Goal: Task Accomplishment & Management: Complete application form

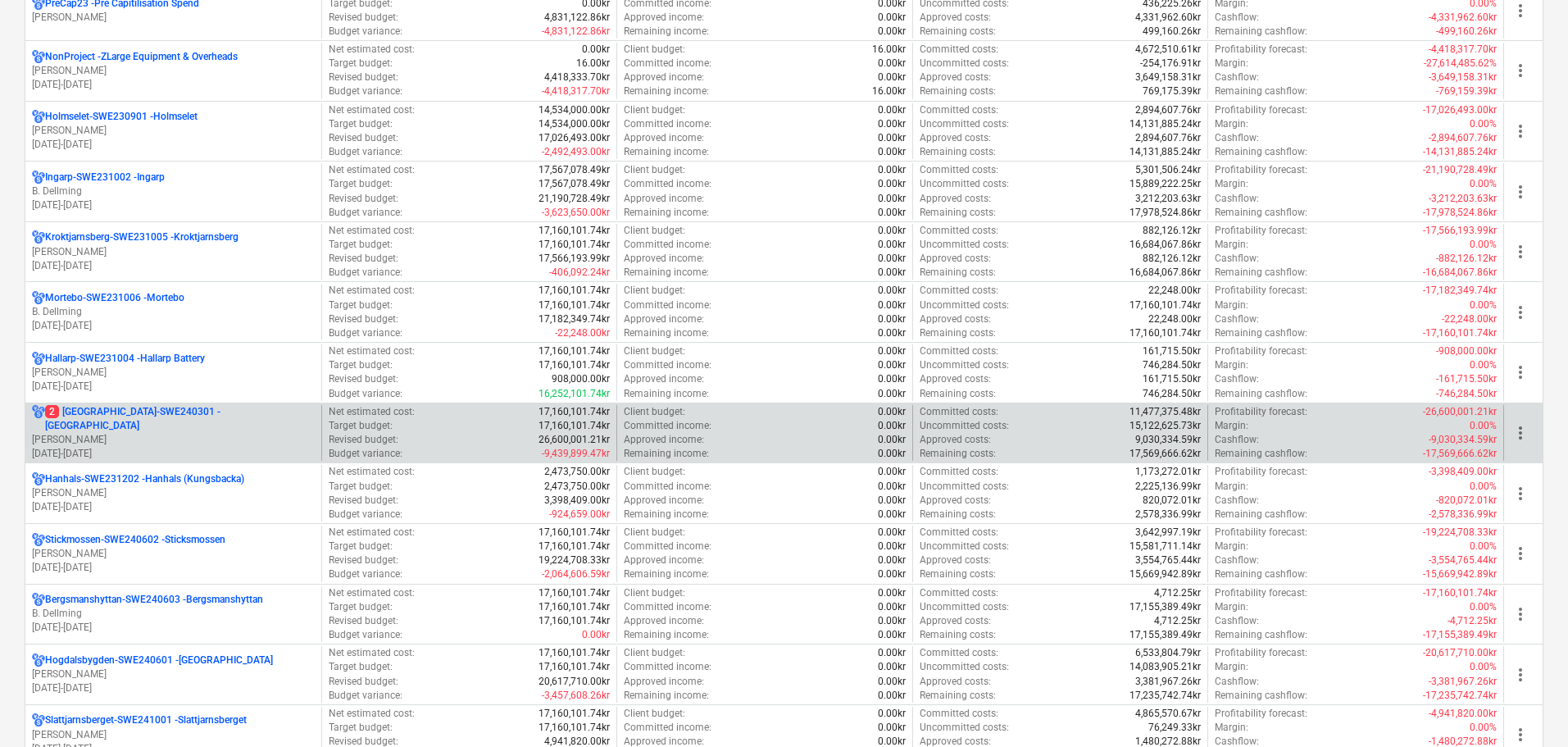
scroll to position [902, 0]
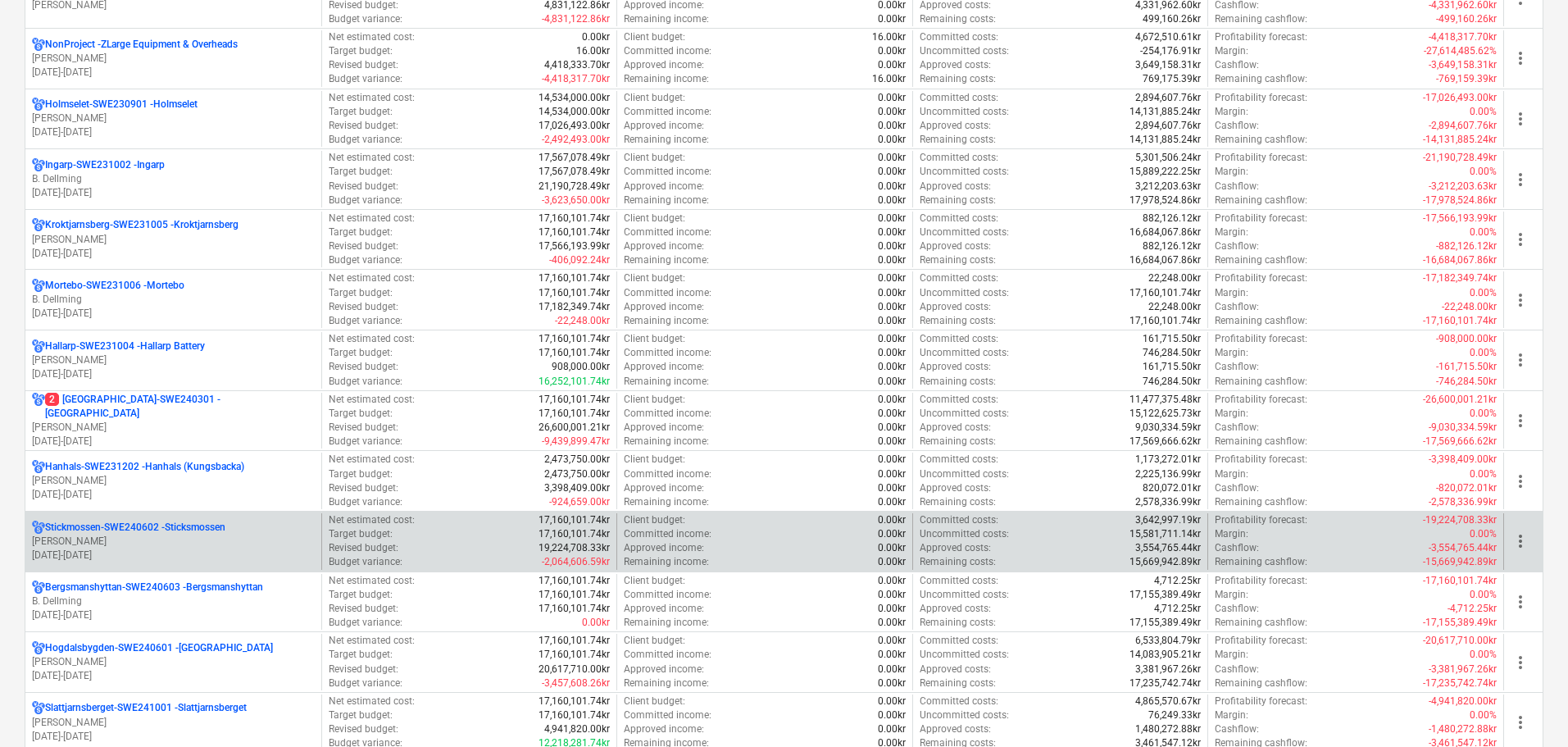
click at [164, 531] on p "Stickmossen-SWE240602 - Sticksmossen" at bounding box center [134, 527] width 180 height 14
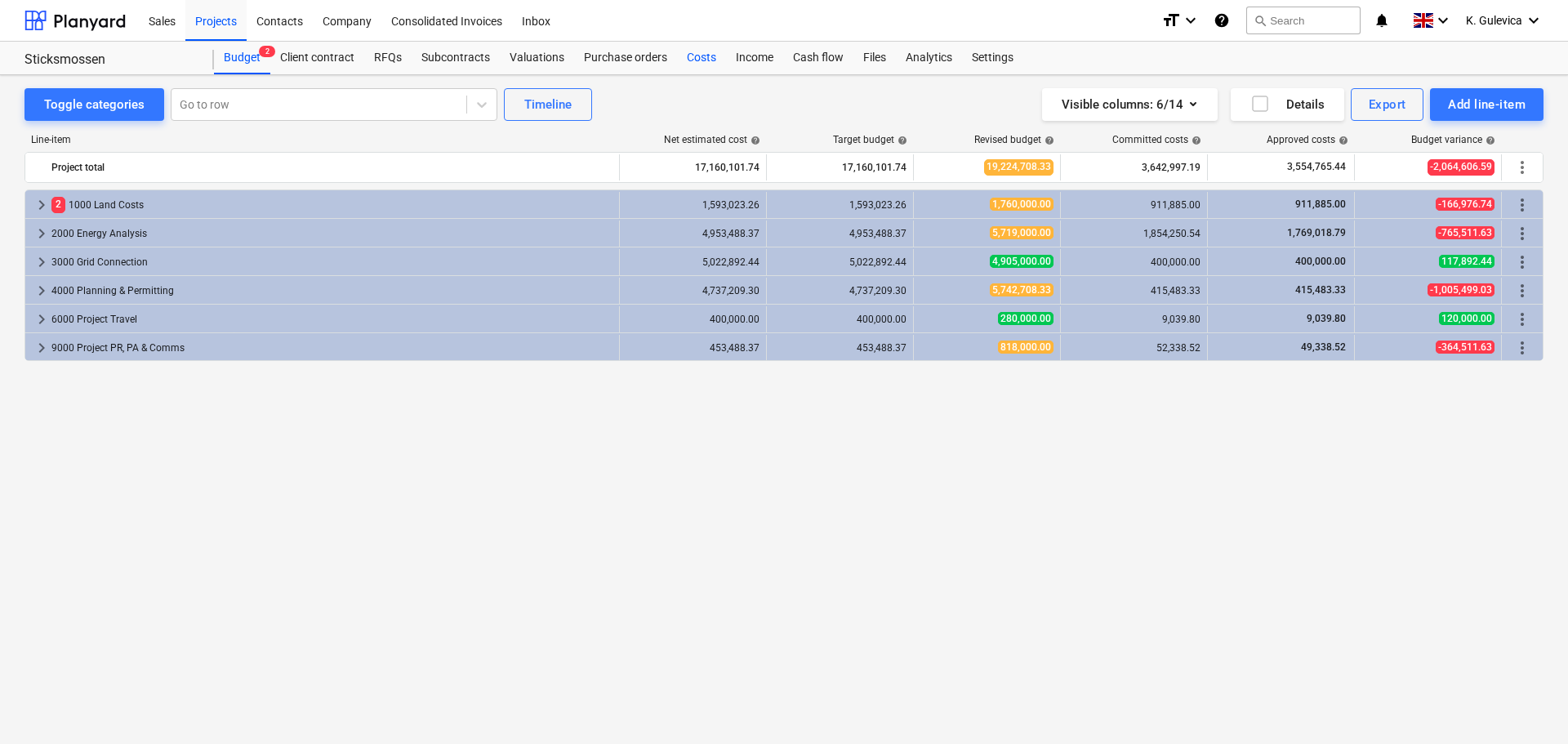
click at [700, 56] on div "Costs" at bounding box center [702, 58] width 49 height 33
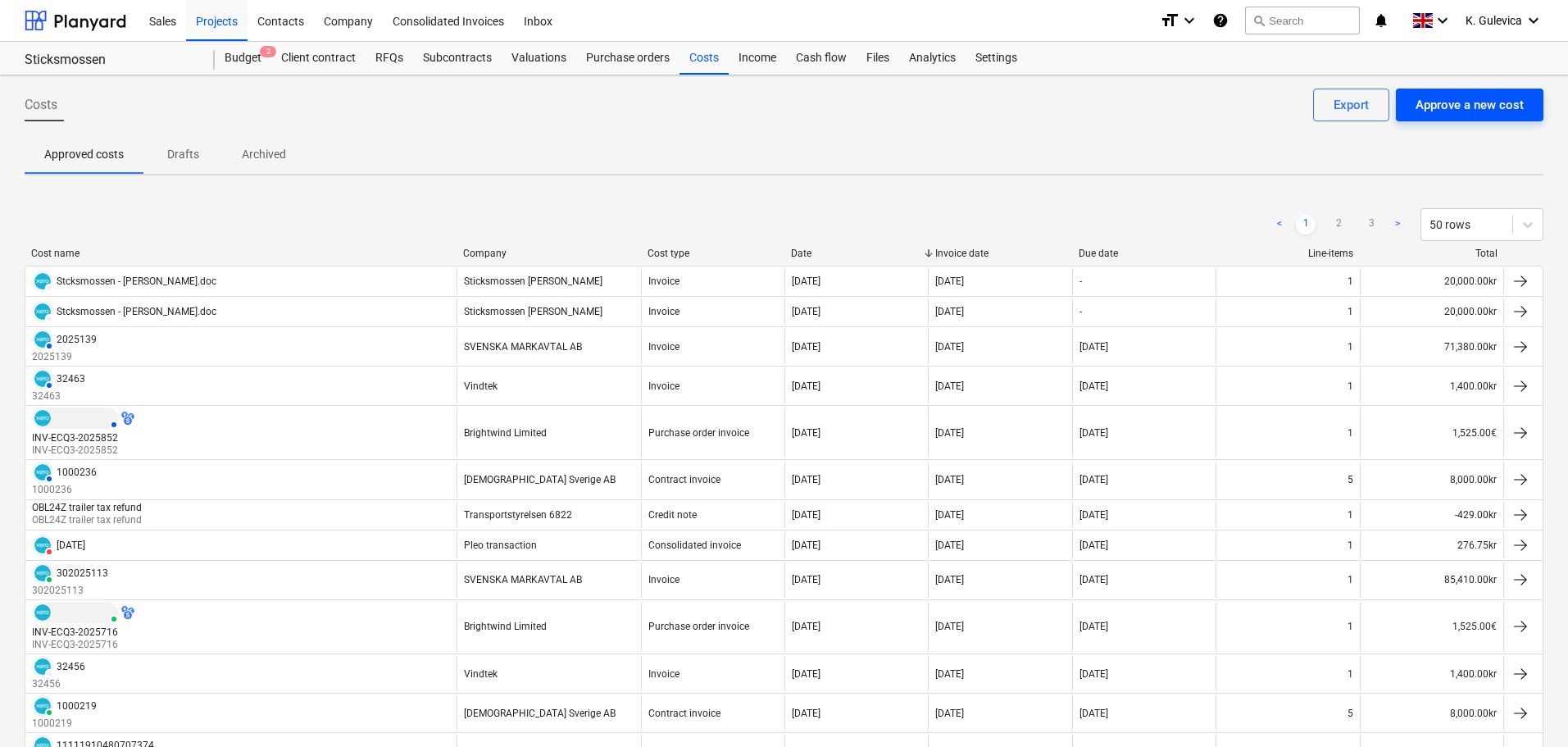
click at [1496, 101] on div "Approve a new cost" at bounding box center [1470, 105] width 108 height 21
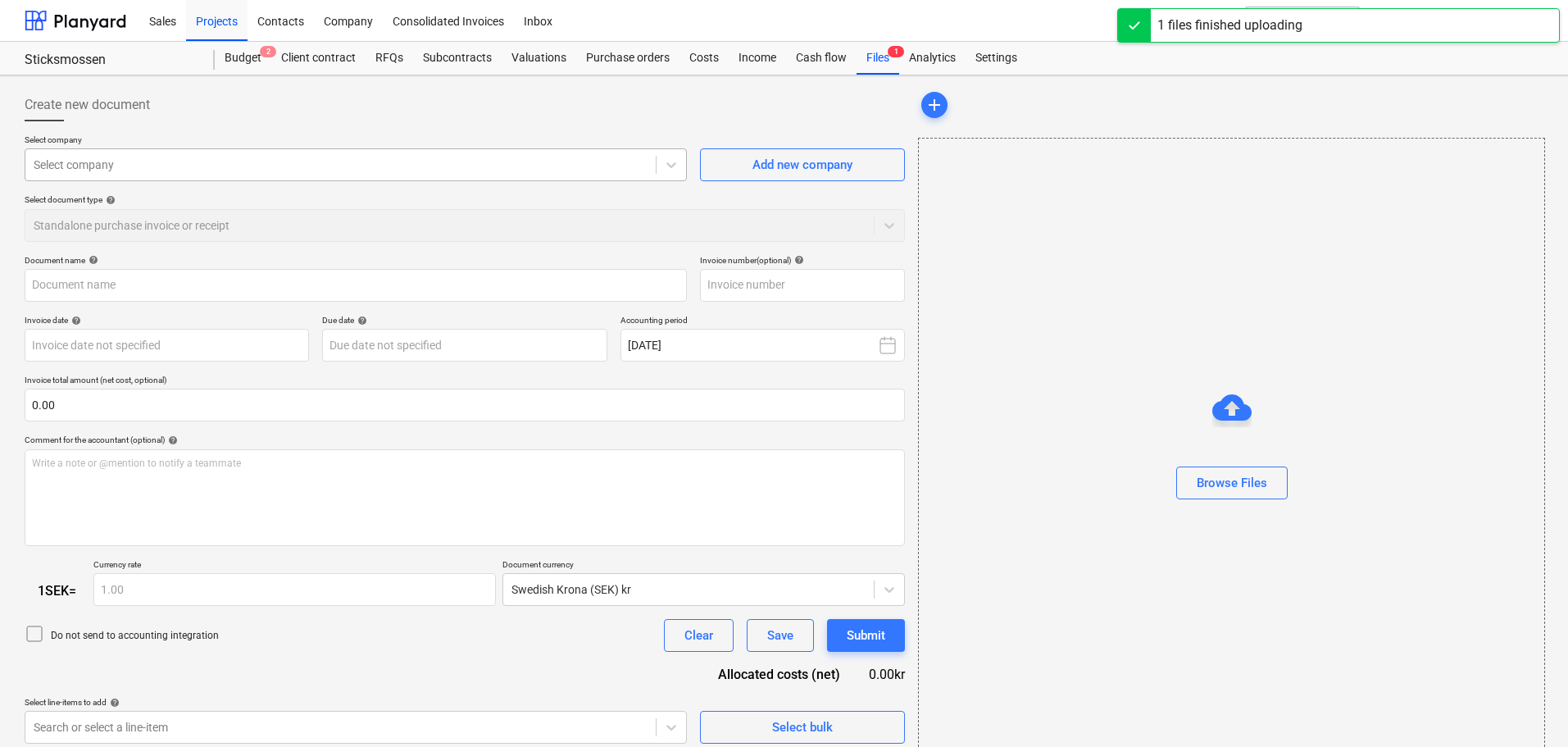
type input "Inbetalning för fordonsskatt eller fordonsskatt och avgift (8).pdf"
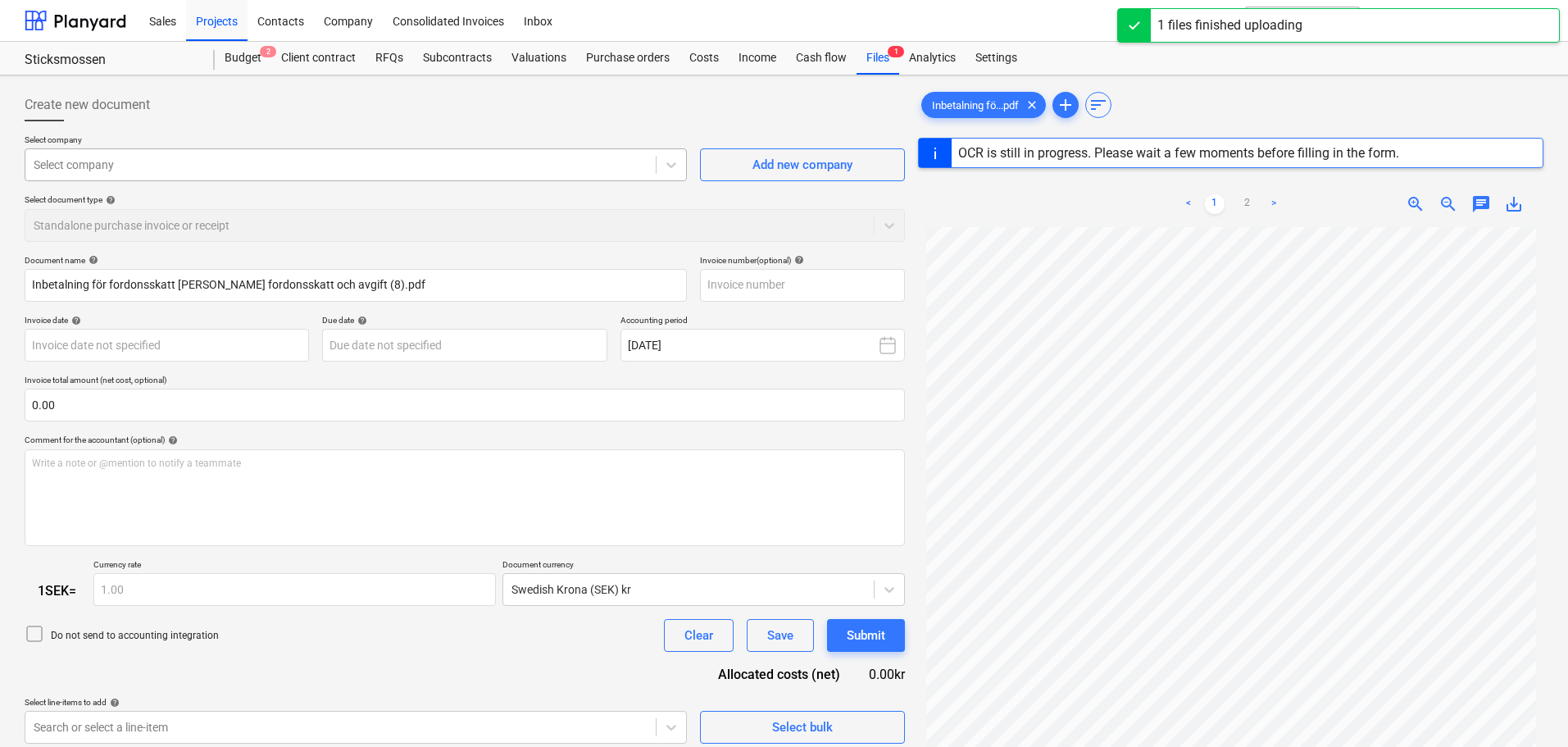
click at [361, 160] on div at bounding box center [340, 164] width 614 height 17
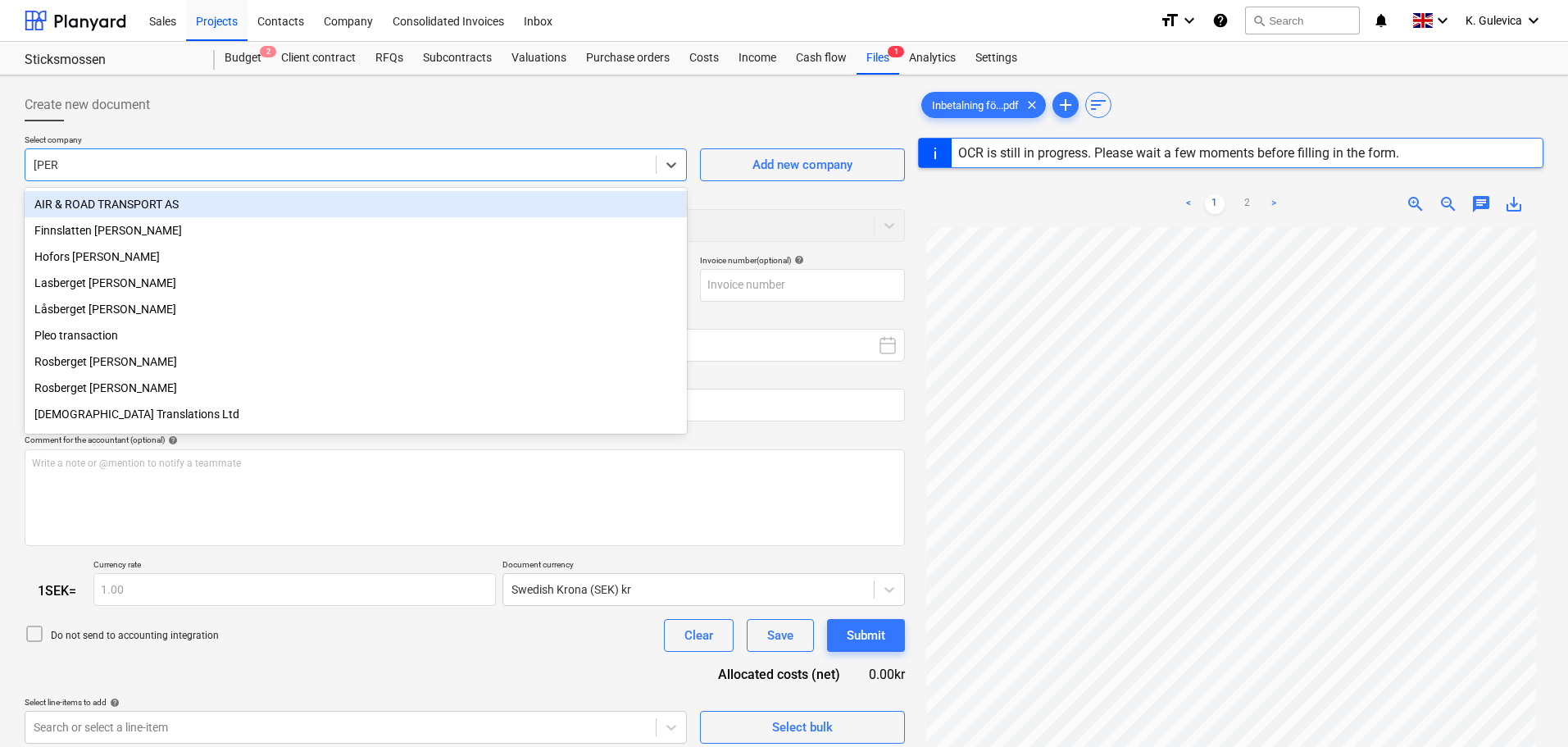
type input "Trans"
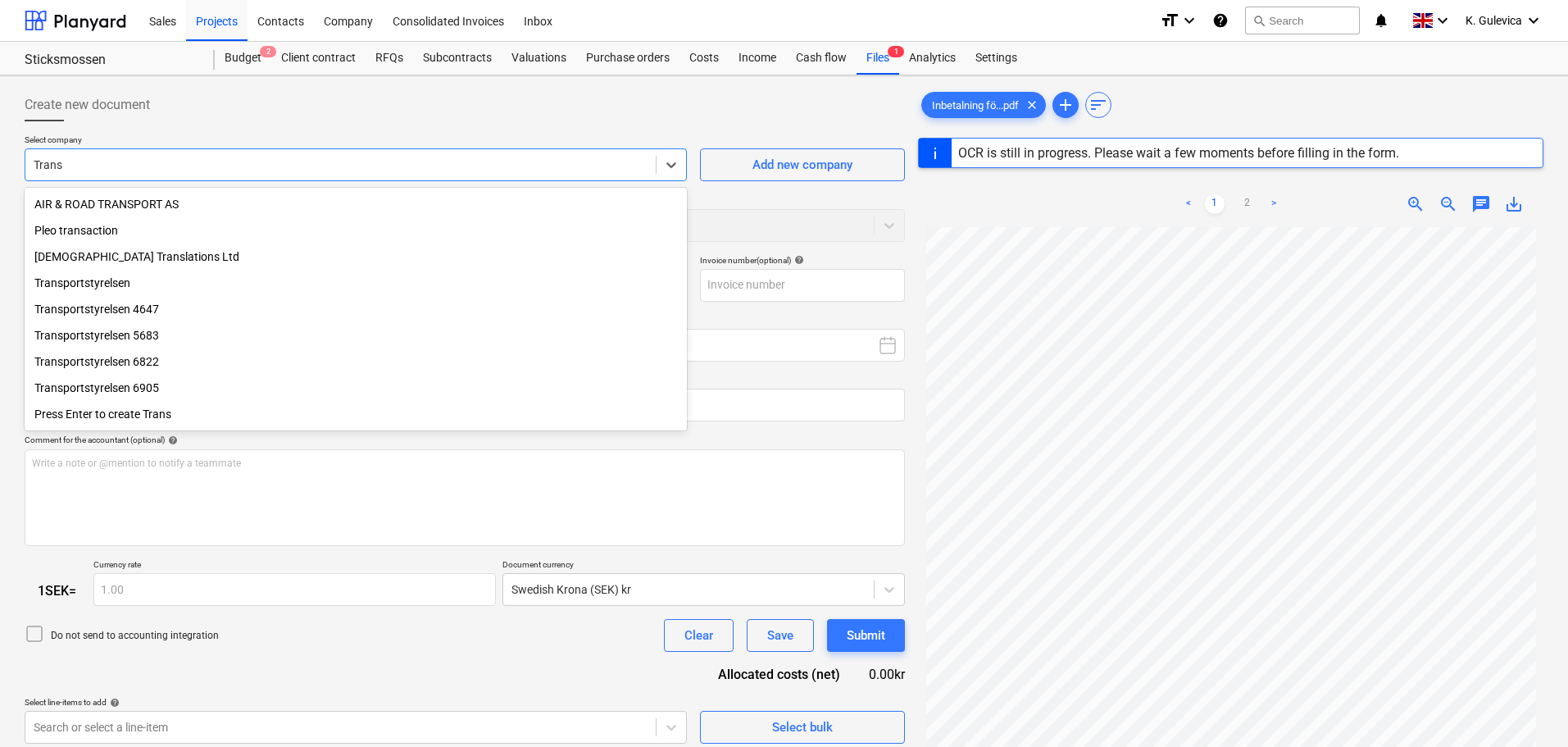
click at [138, 368] on div "Transportstyrelsen 6822" at bounding box center [355, 361] width 662 height 26
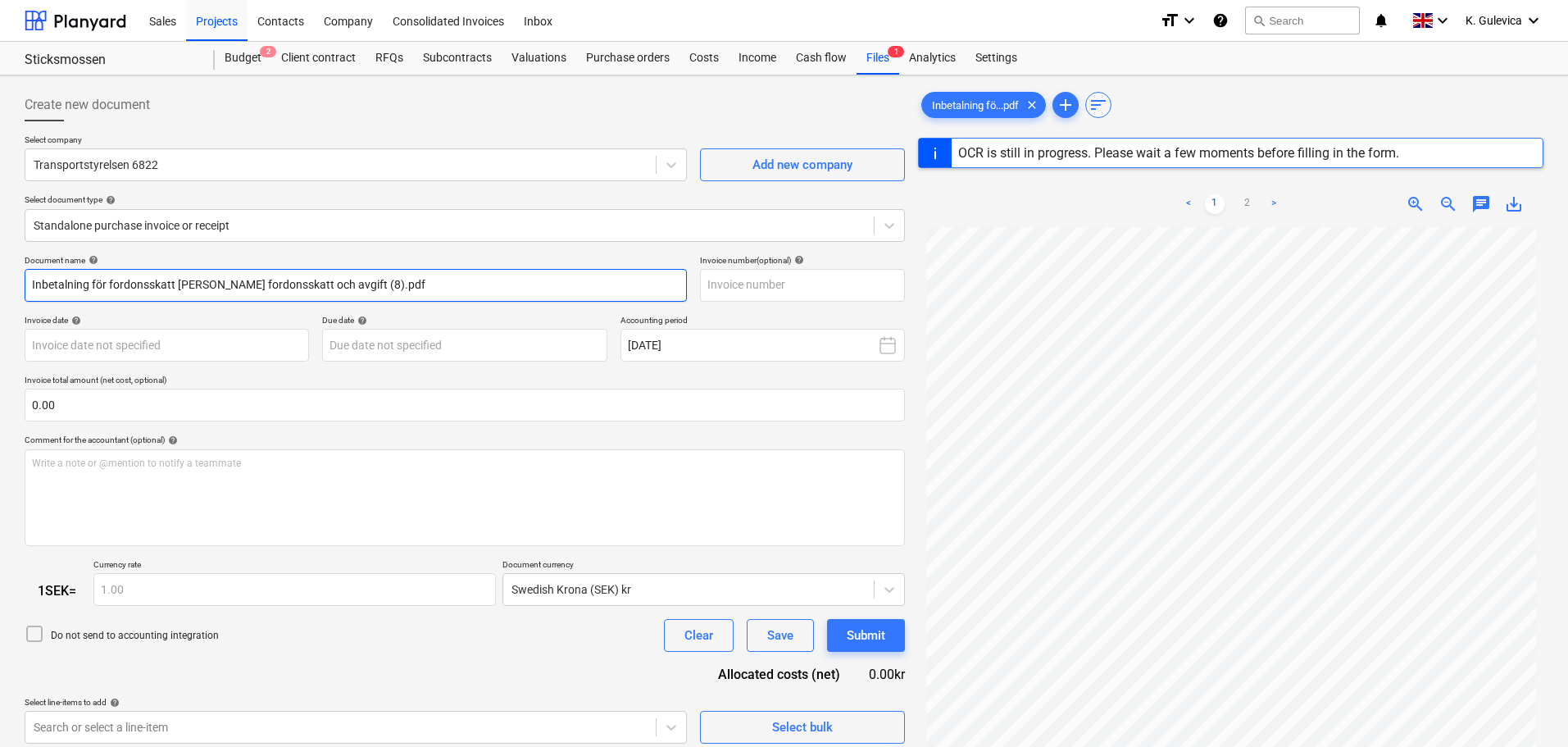
drag, startPoint x: 391, startPoint y: 287, endPoint x: -60, endPoint y: 282, distance: 451.0
click at [0, 282] on html "Sales Projects Contacts Company Consolidated Invoices Inbox format_size keyboar…" at bounding box center [784, 374] width 1568 height 747
paste input "11145110689973378"
type input "11145110689973378"
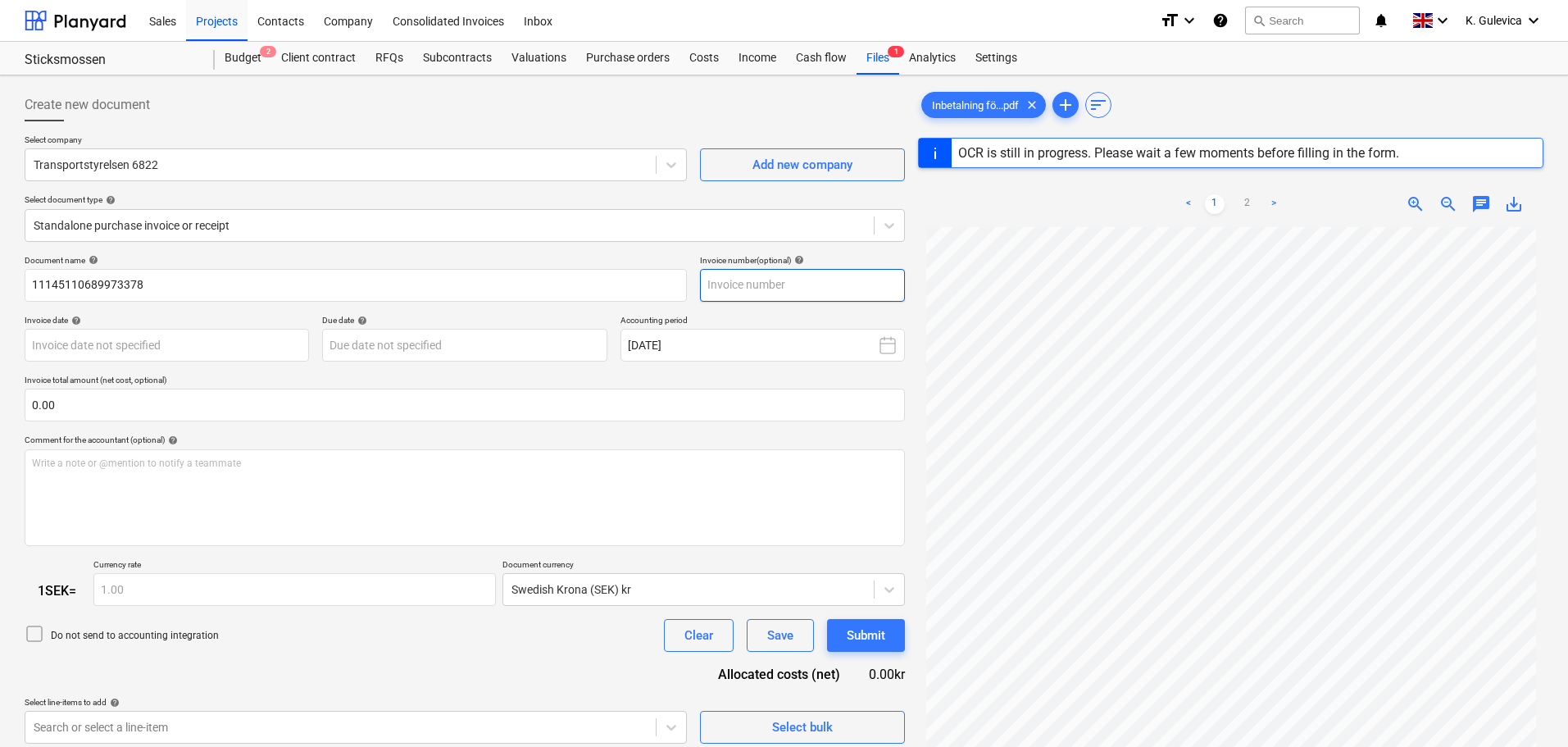
click at [734, 285] on input "text" at bounding box center [802, 285] width 205 height 33
paste input "11145110689973378"
type input "11145110689973378"
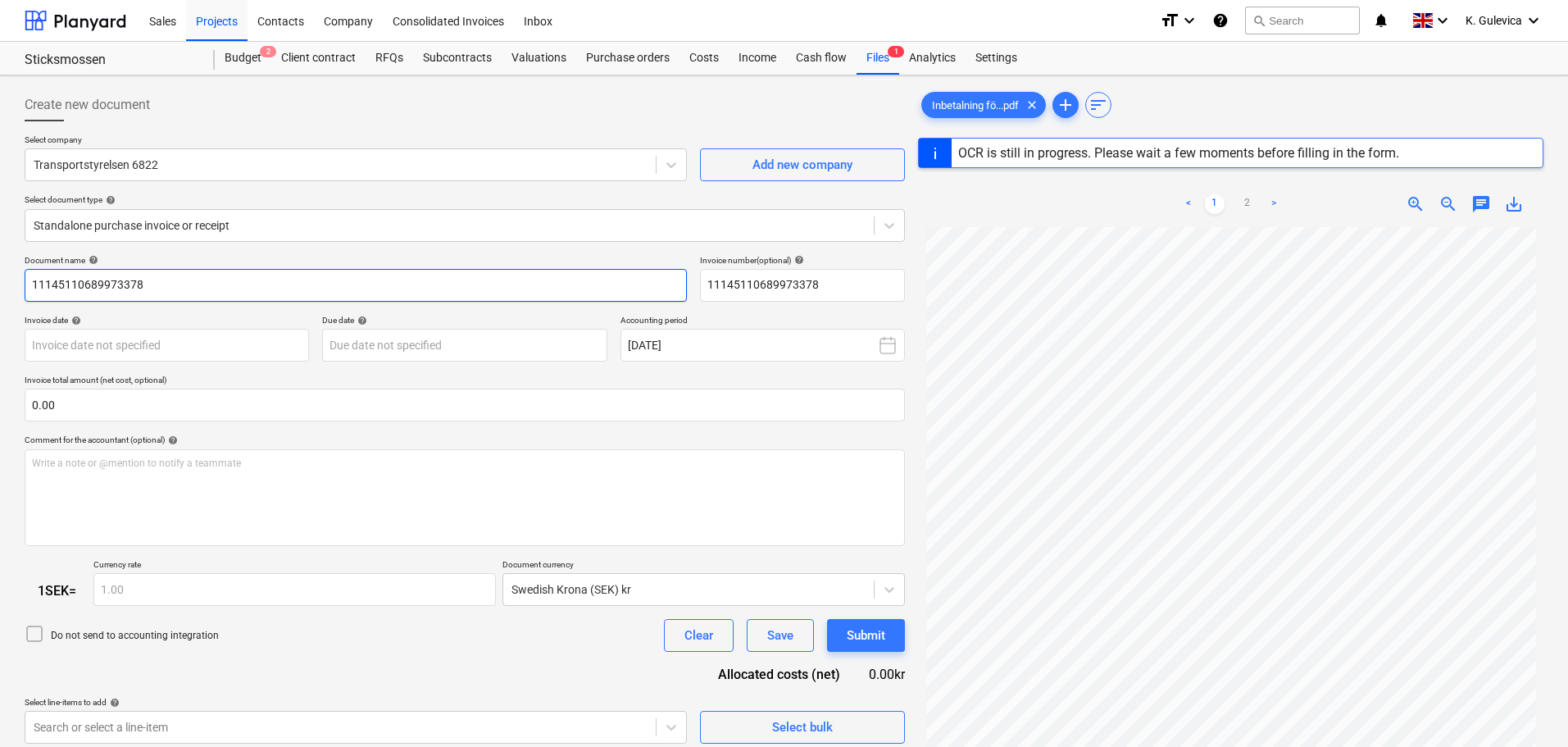
click at [169, 284] on input "11145110689973378" at bounding box center [355, 285] width 662 height 33
type input "11145110689973378"
type input "04 Oct 2025"
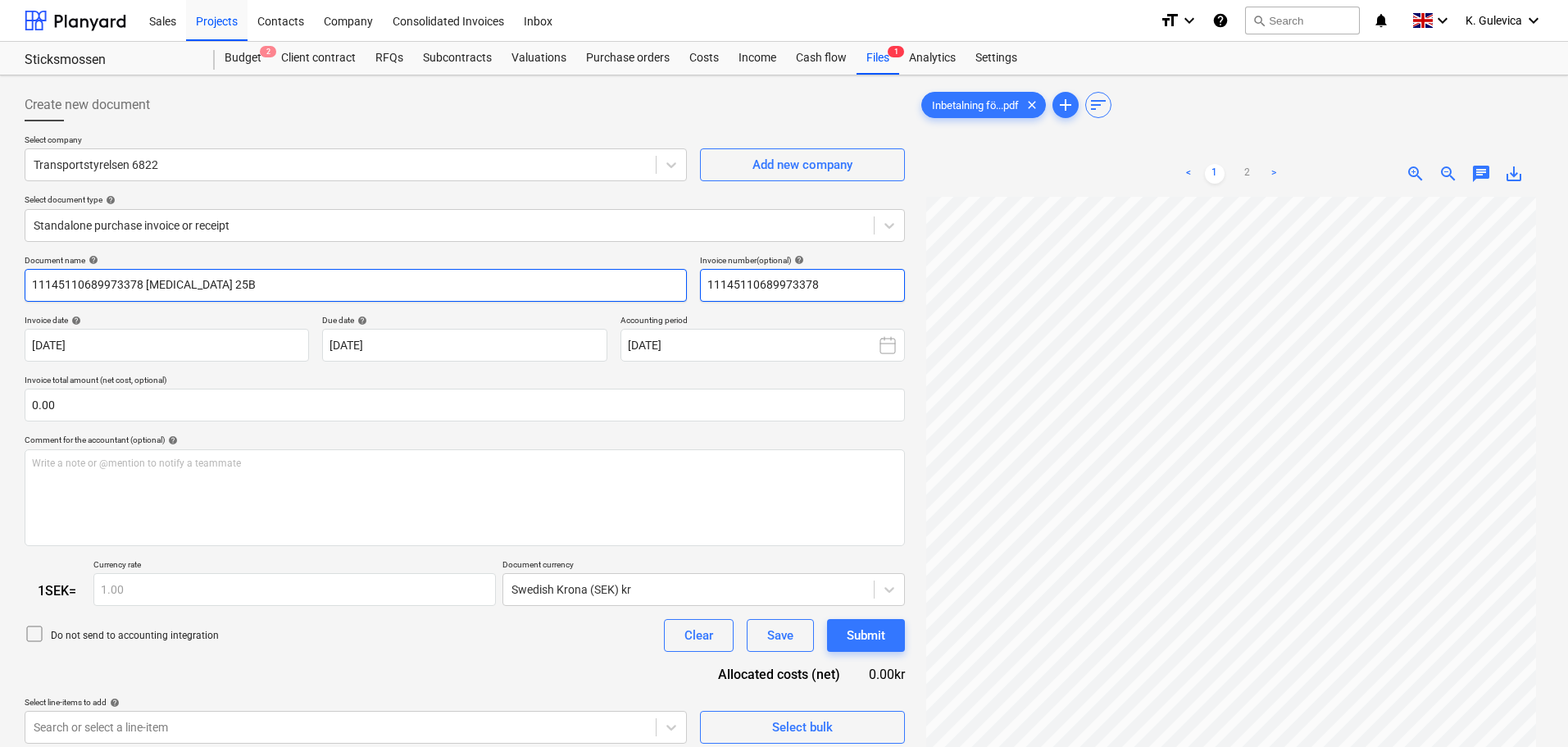
type input "11145110689973378 PCE 25B"
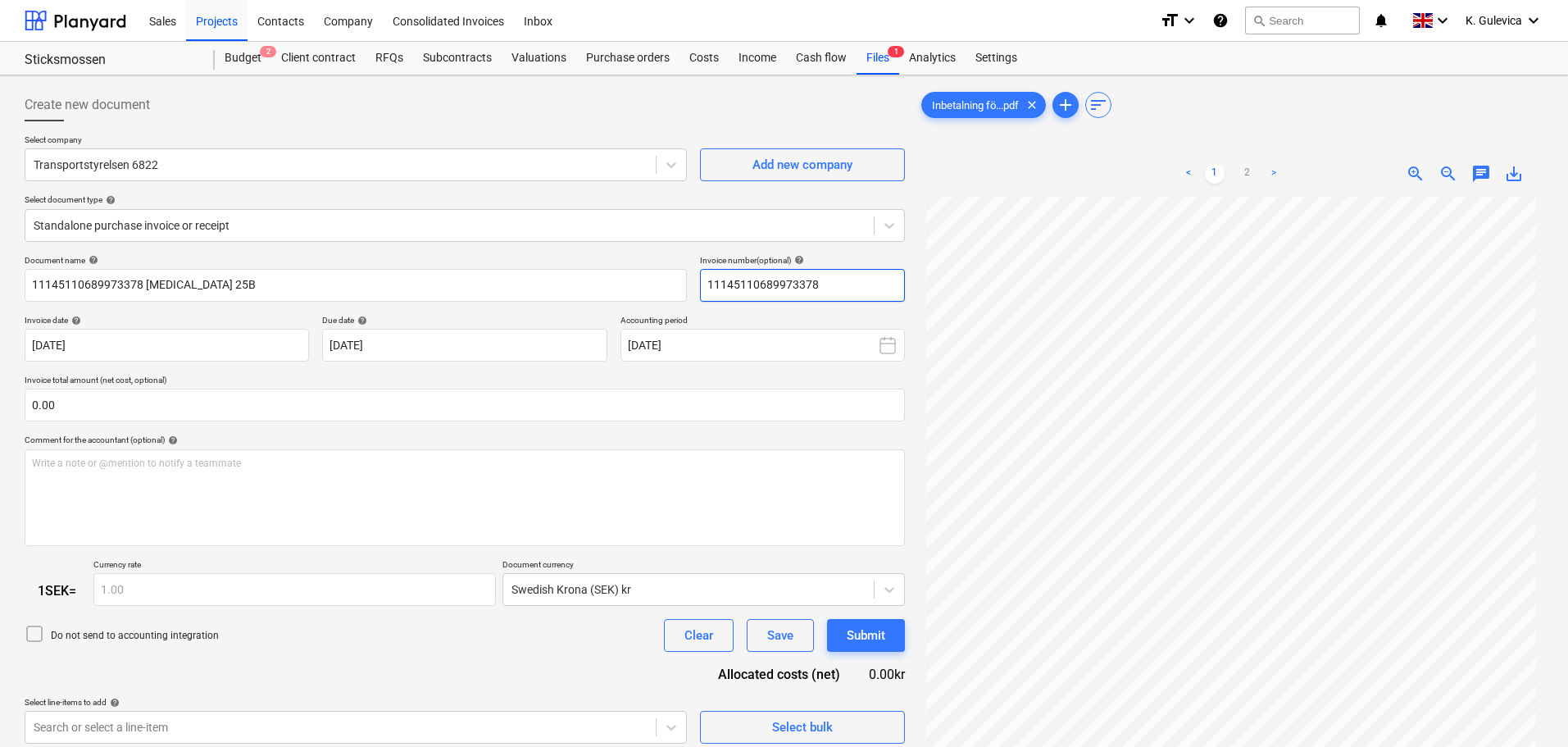
click at [848, 292] on input "11145110689973378" at bounding box center [802, 285] width 205 height 33
paste input "PCE 25B"
type input "11145110689973378 PCE 25B"
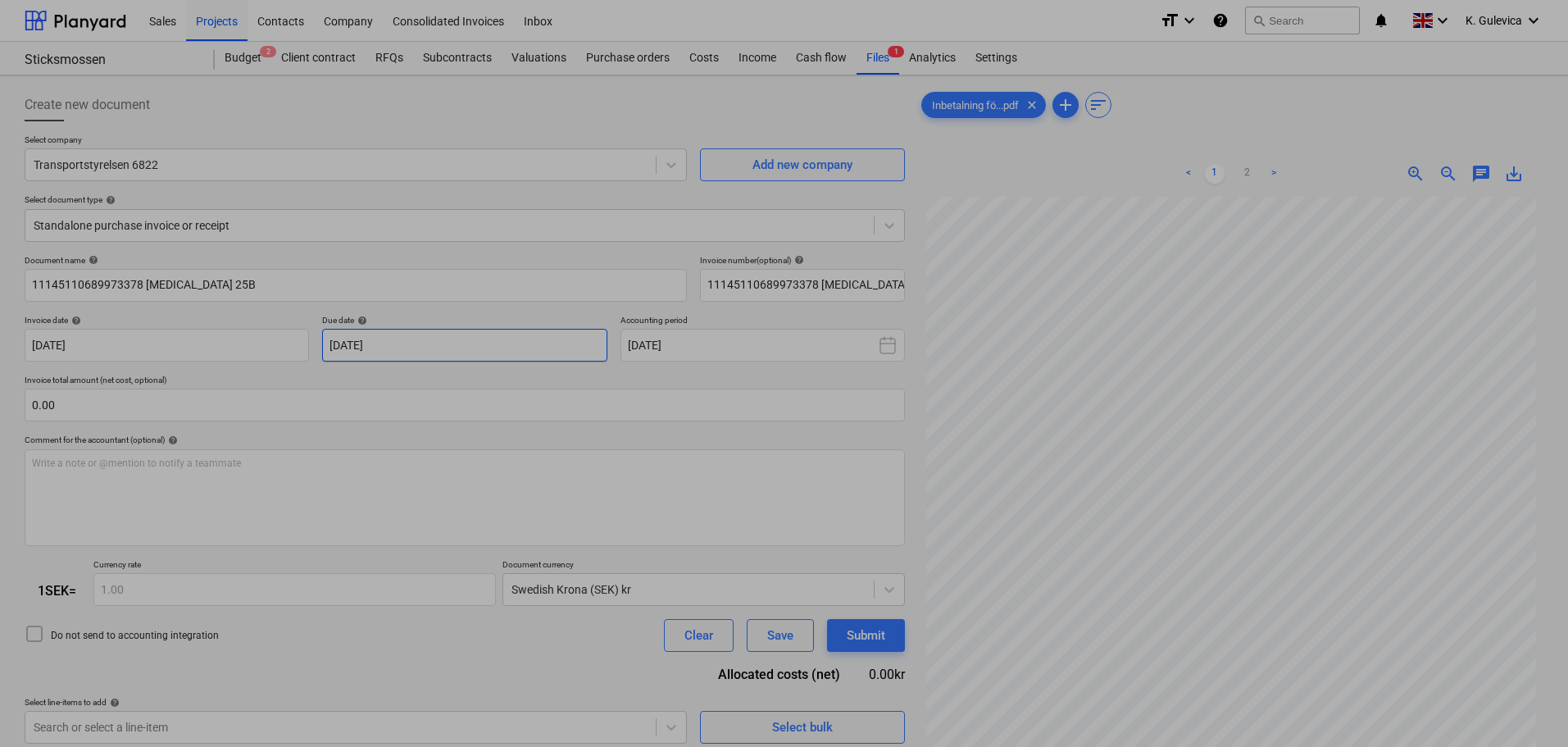
click at [450, 350] on body "Sales Projects Contacts Company Consolidated Invoices Inbox format_size keyboar…" at bounding box center [784, 374] width 1568 height 747
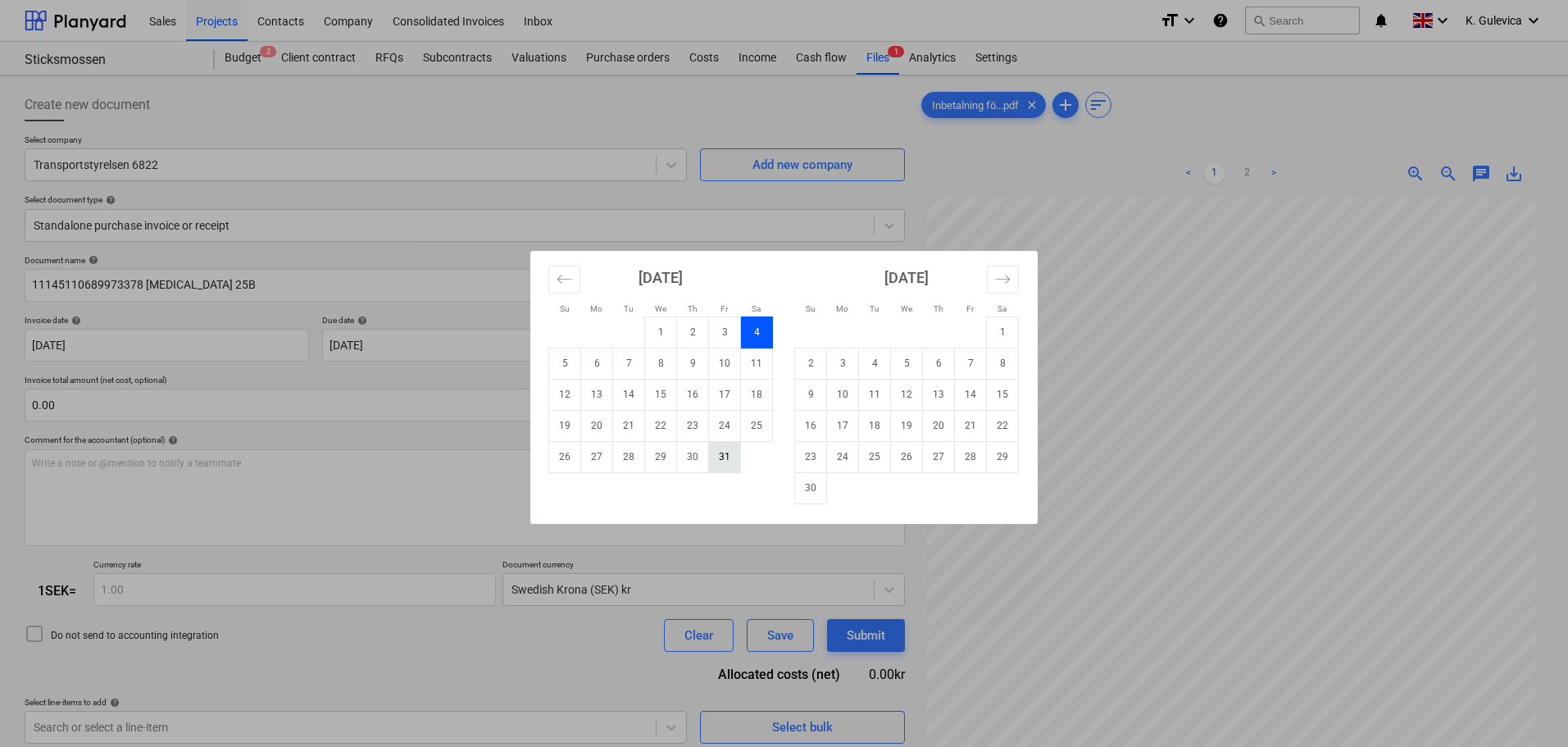
click at [720, 458] on td "31" at bounding box center [725, 456] width 32 height 31
type input "31 Oct 2025"
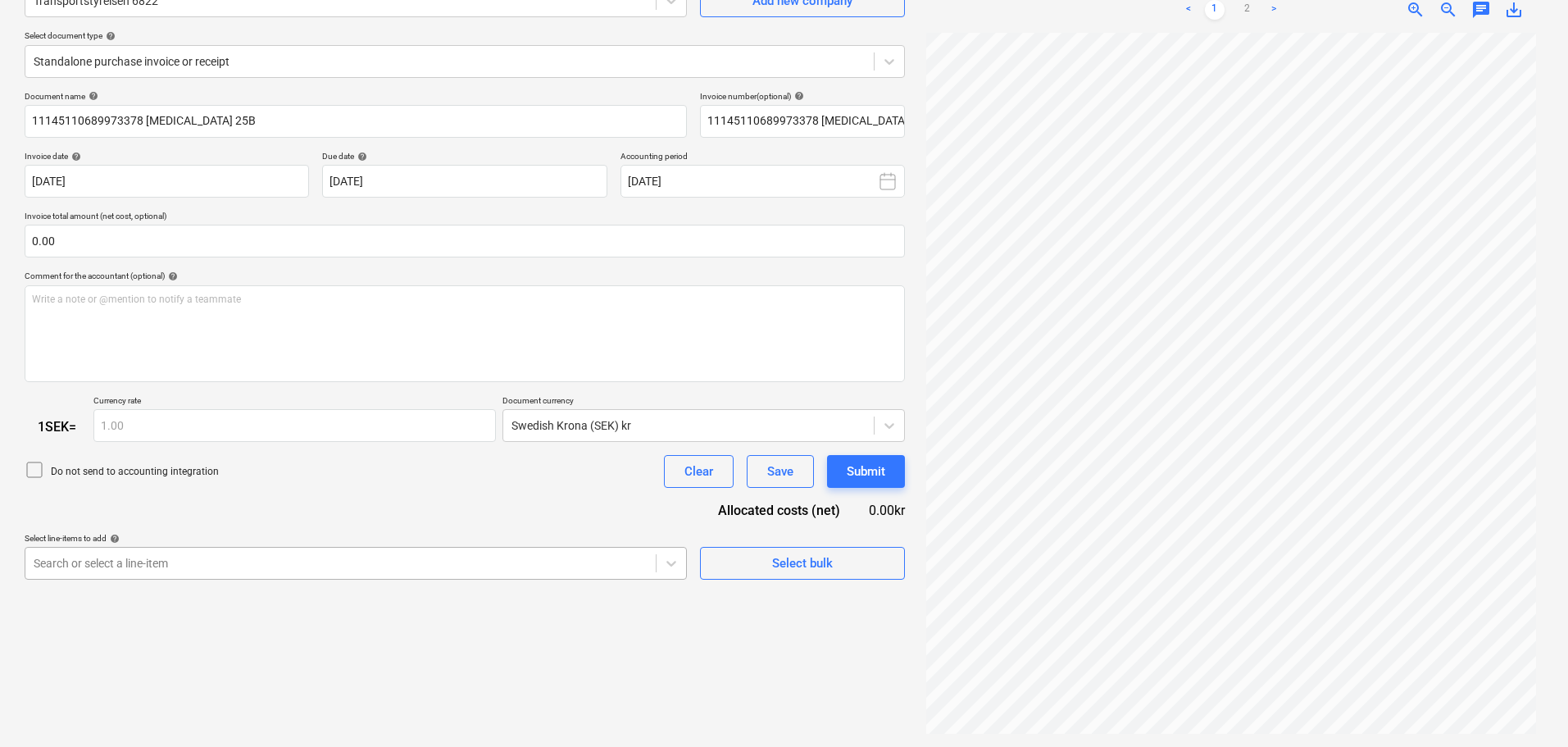
scroll to position [253, 0]
click at [528, 551] on body "Sales Projects Contacts Company Consolidated Invoices Inbox format_size keyboar…" at bounding box center [784, 209] width 1568 height 747
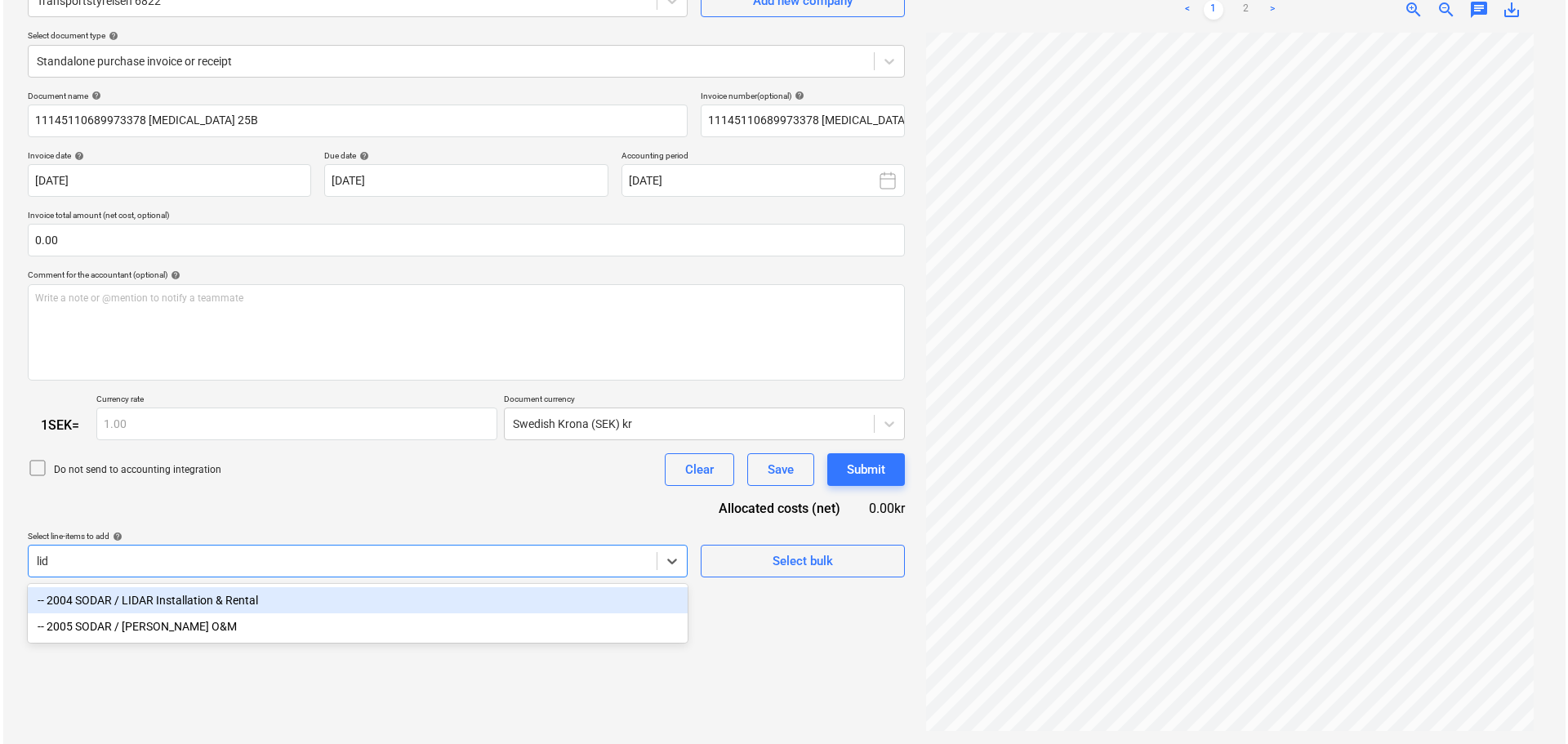
scroll to position [164, 0]
type input "lidar"
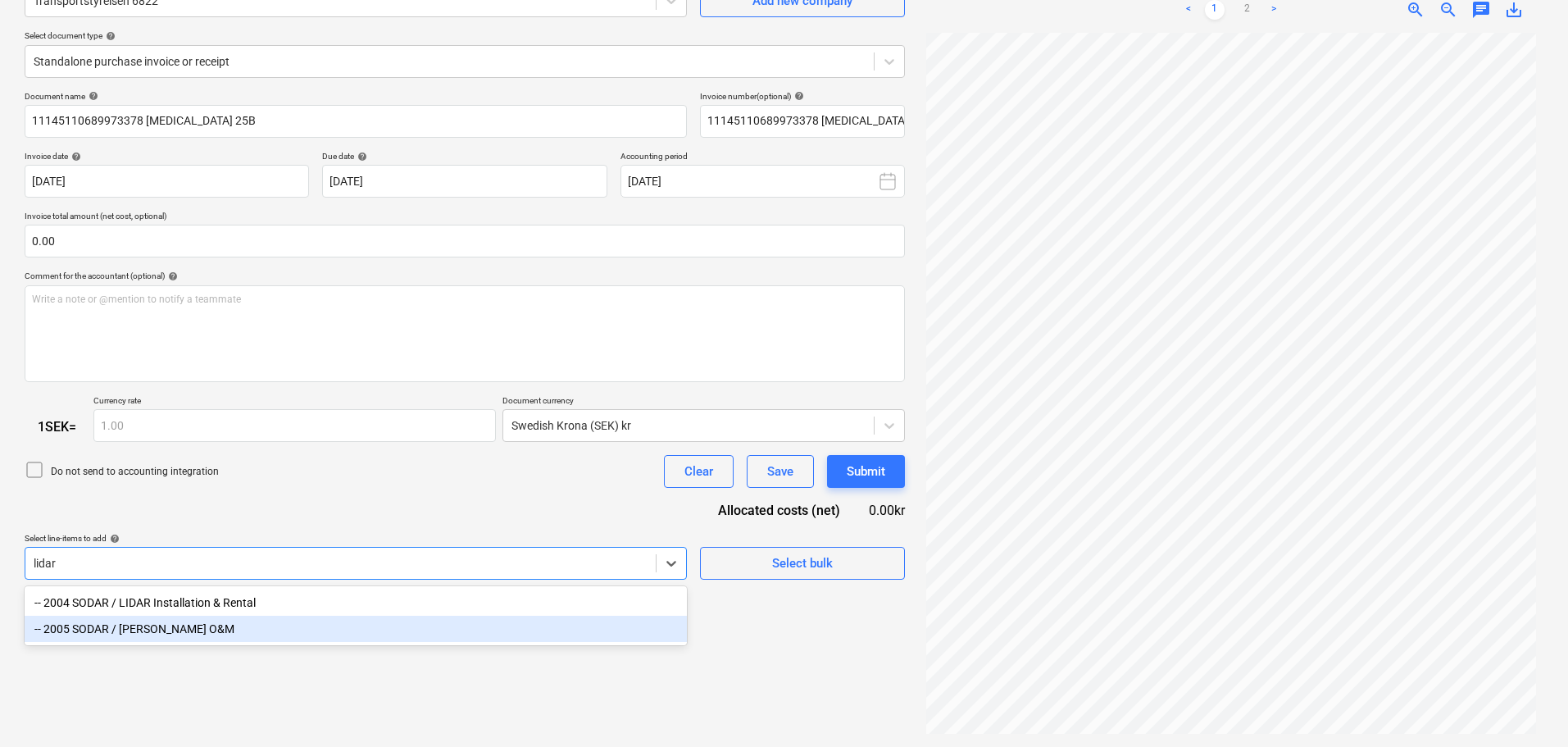
click at [163, 638] on div "-- 2005 SODAR / LIDAR O&M" at bounding box center [355, 628] width 662 height 26
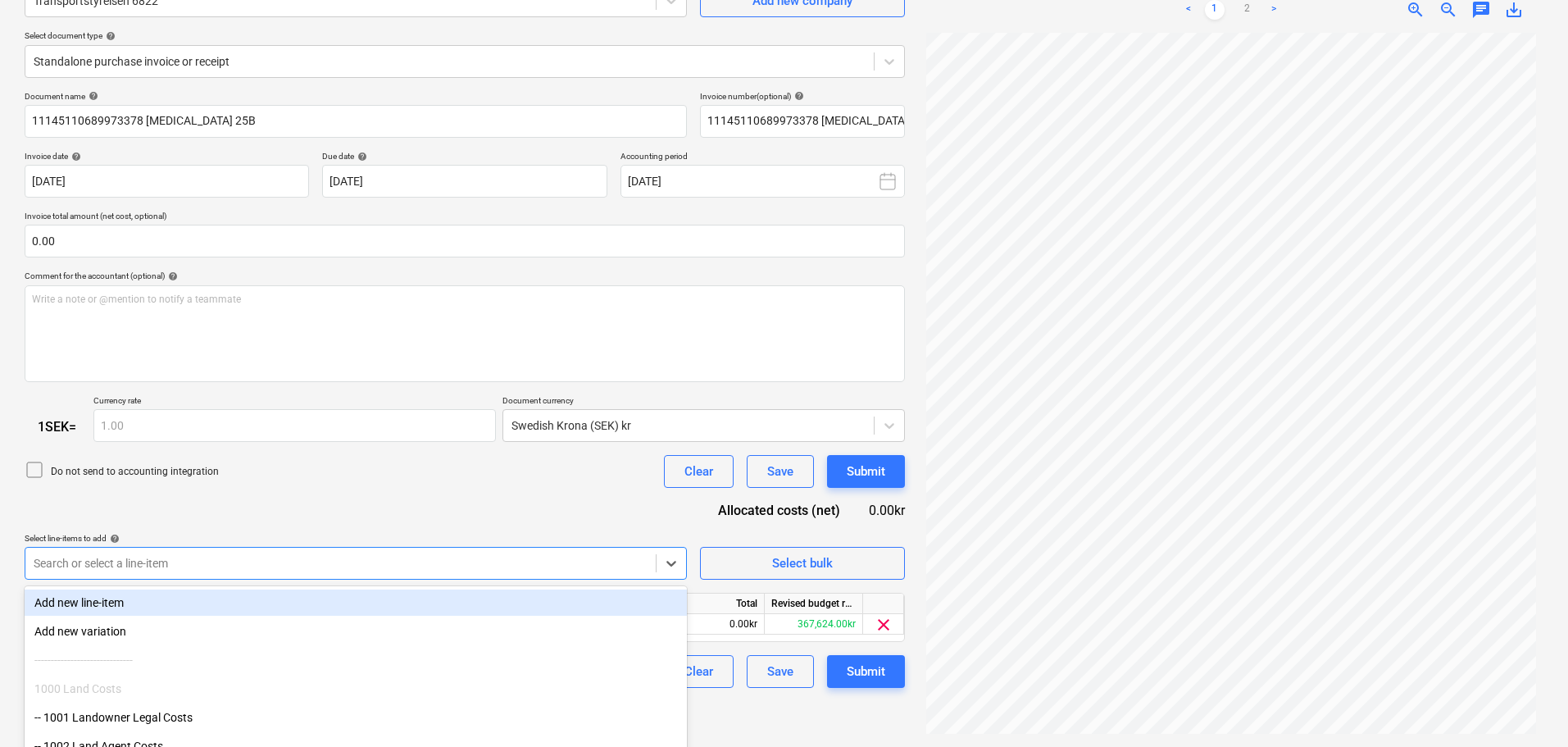
click at [284, 494] on div "Document name help 11145110689973378 PCE 25B Invoice number (optional) help 111…" at bounding box center [464, 390] width 880 height 597
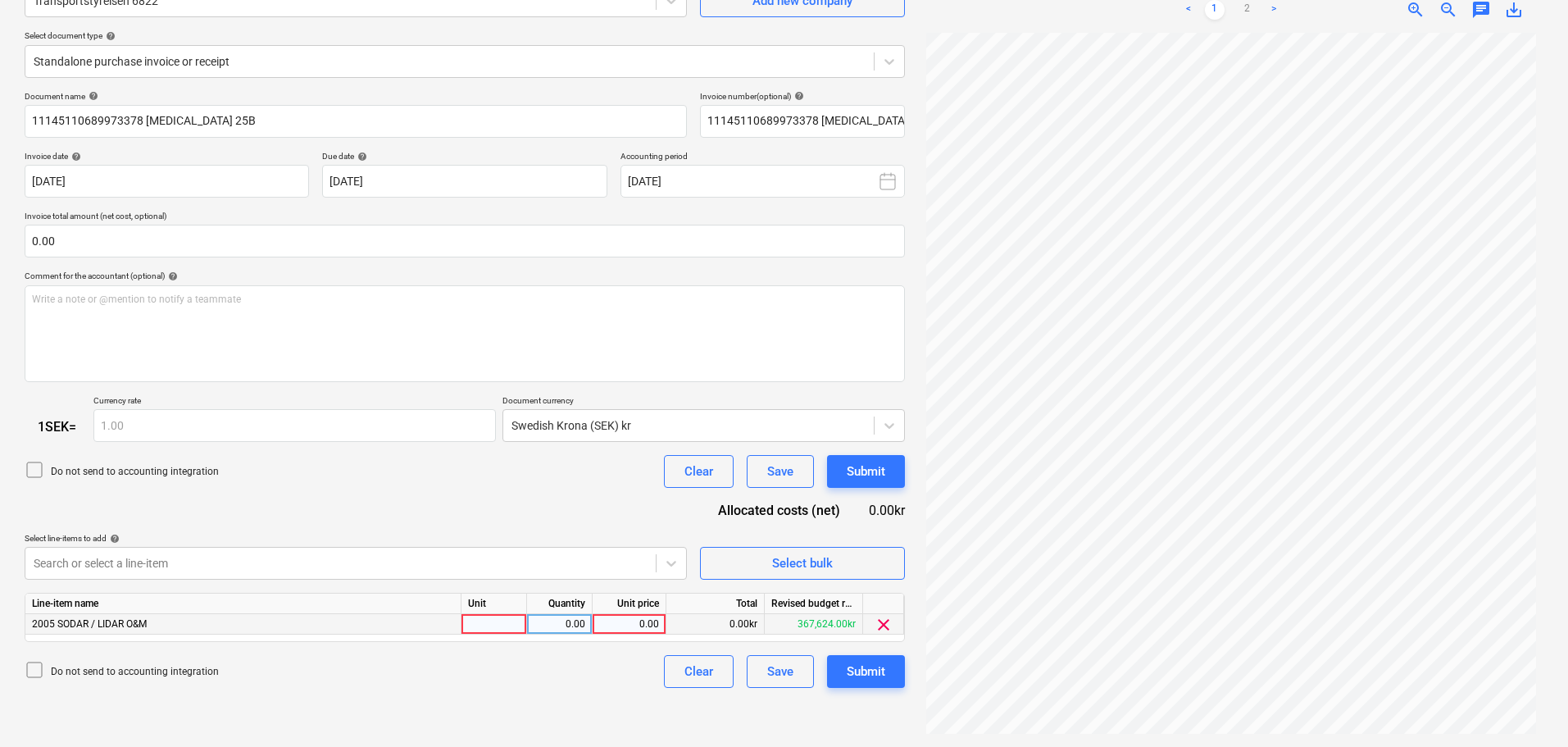
click at [632, 622] on div "0.00" at bounding box center [629, 623] width 60 height 20
type input "360"
click at [878, 671] on div "Submit" at bounding box center [867, 671] width 39 height 21
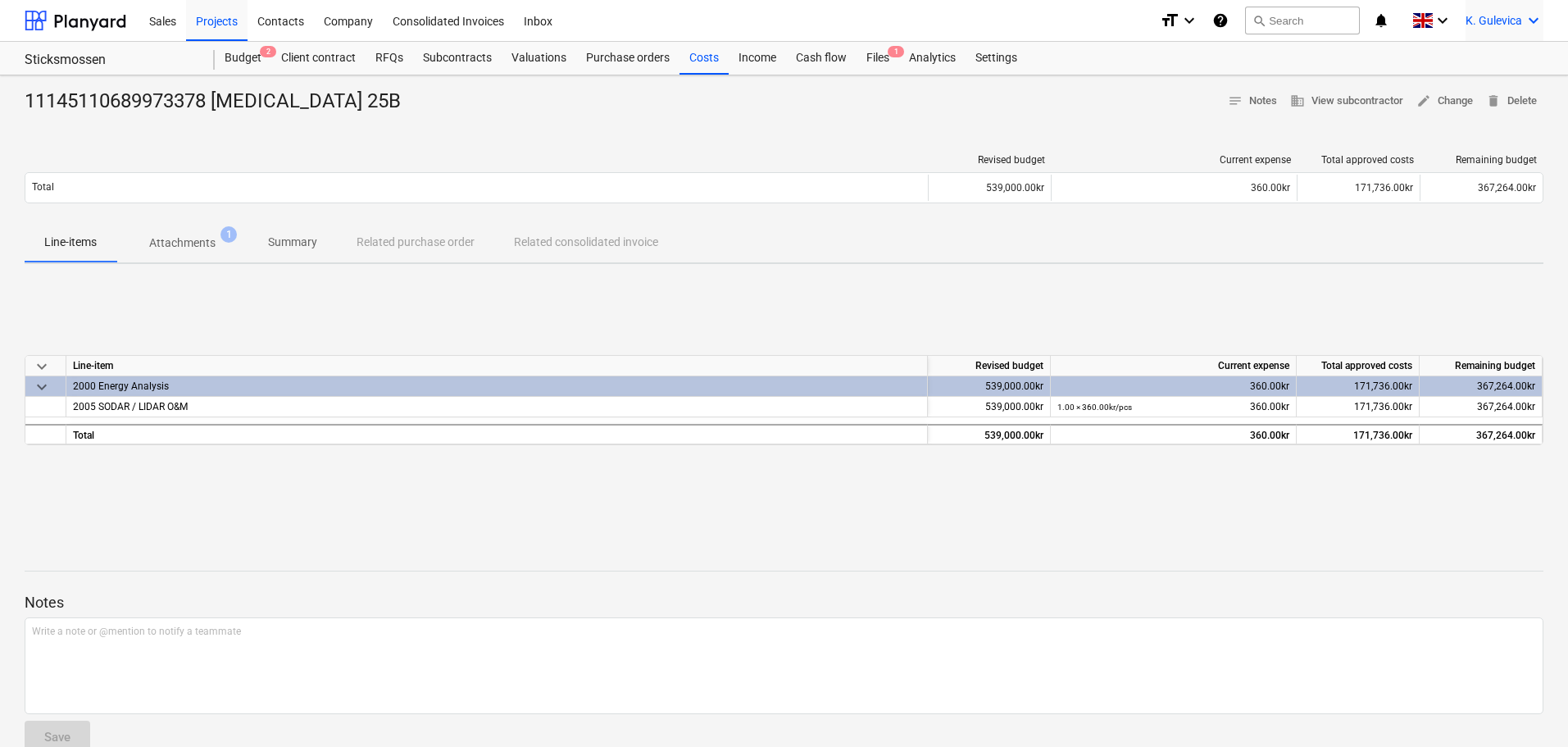
click at [1493, 18] on span "K. Gulevica" at bounding box center [1494, 19] width 56 height 13
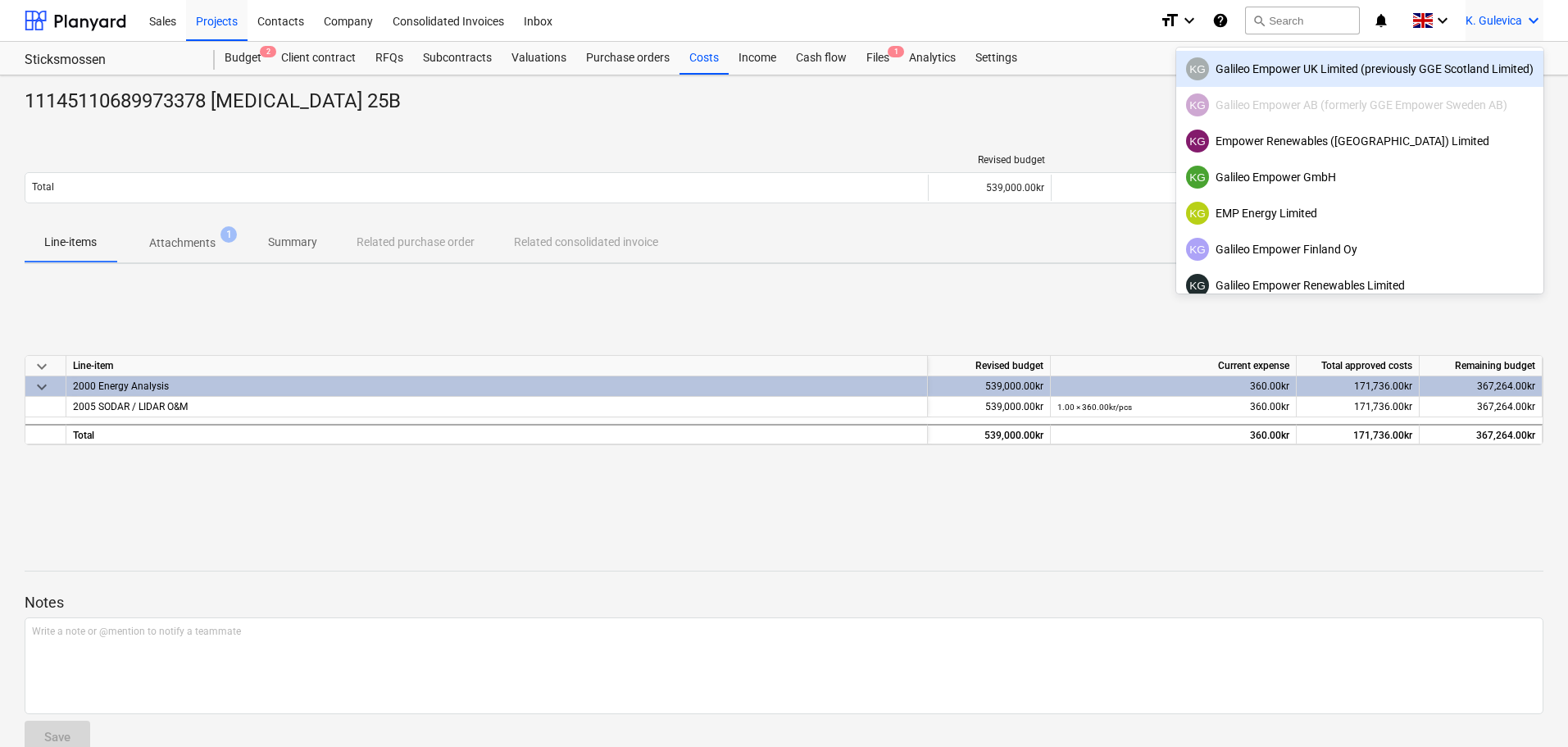
click at [1325, 63] on div "KG Galileo Empower UK Limited (previously GGE Scotland Limited)" at bounding box center [1360, 69] width 347 height 23
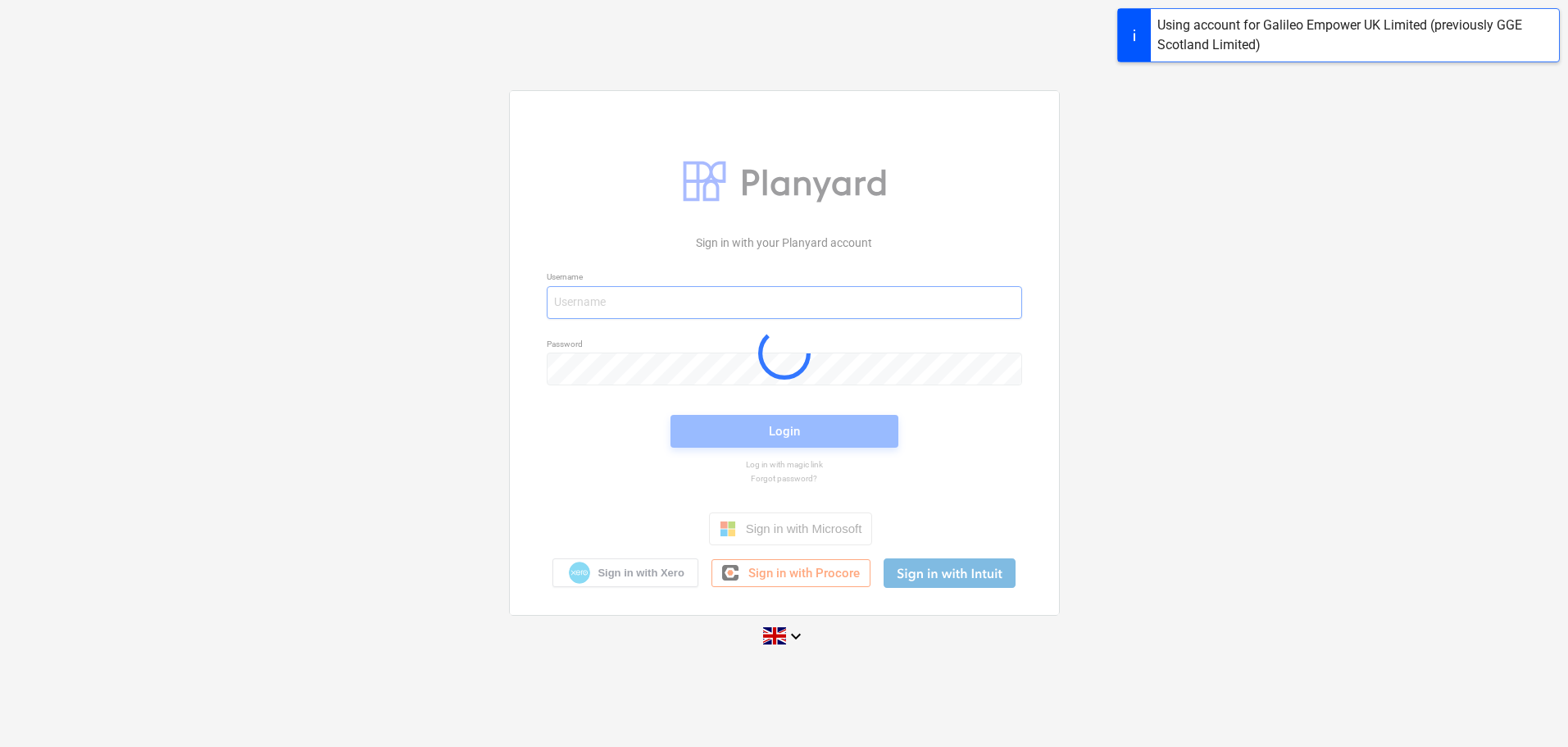
type input "kg+2@empower-re.ie"
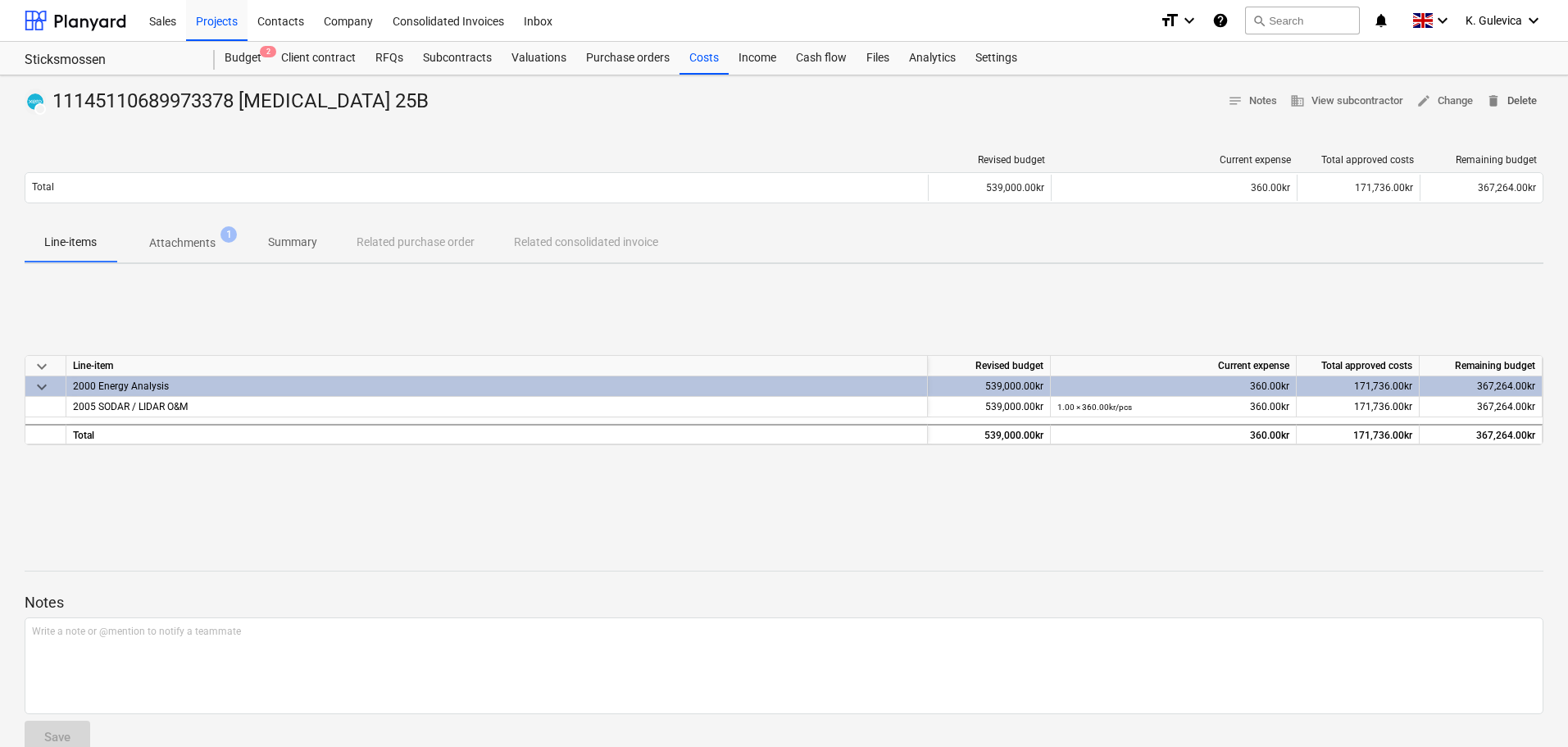
click at [1507, 98] on span "delete Delete" at bounding box center [1512, 100] width 51 height 18
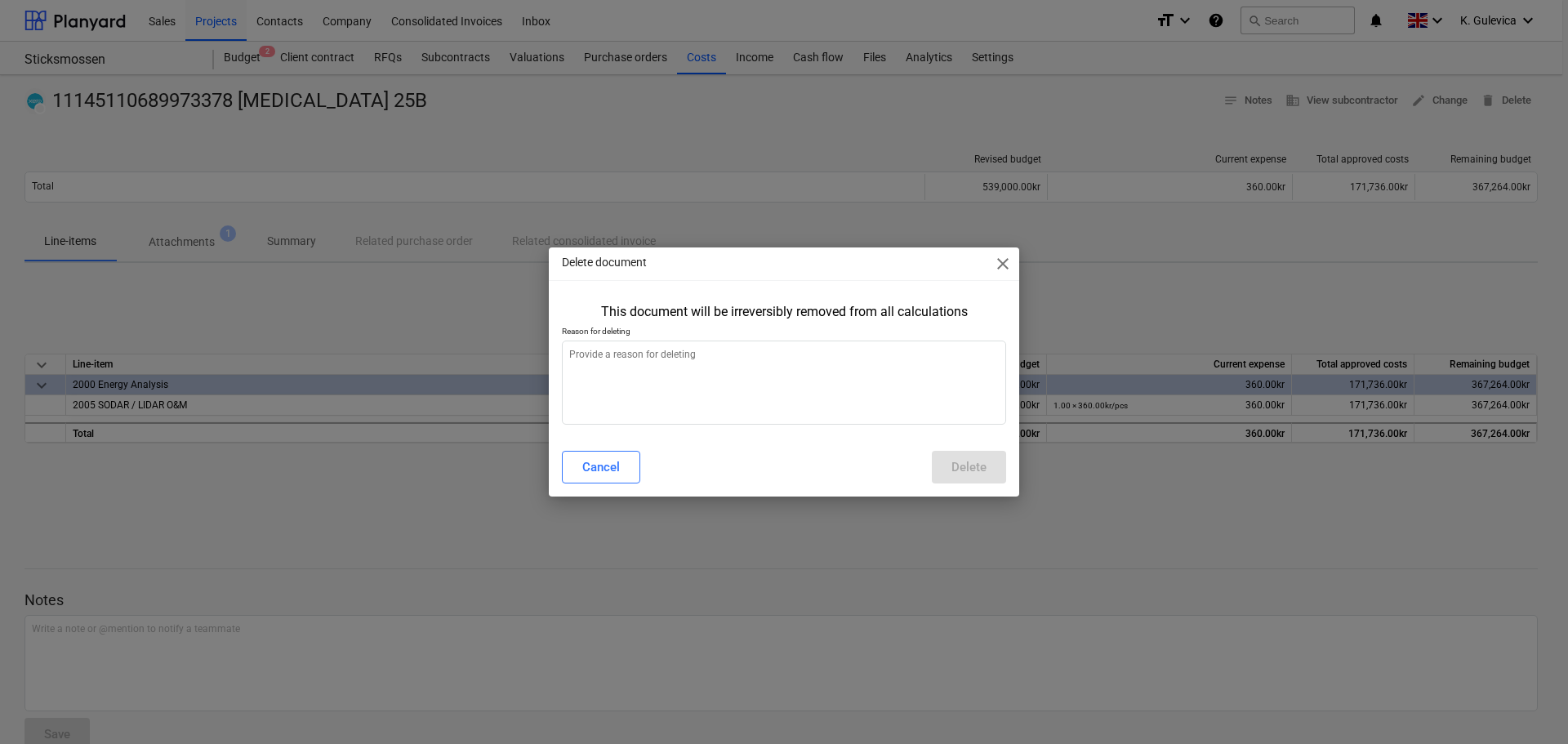
type textarea "x"
click at [695, 416] on textarea at bounding box center [784, 382] width 445 height 84
type textarea "W"
type textarea "x"
type textarea "Wr"
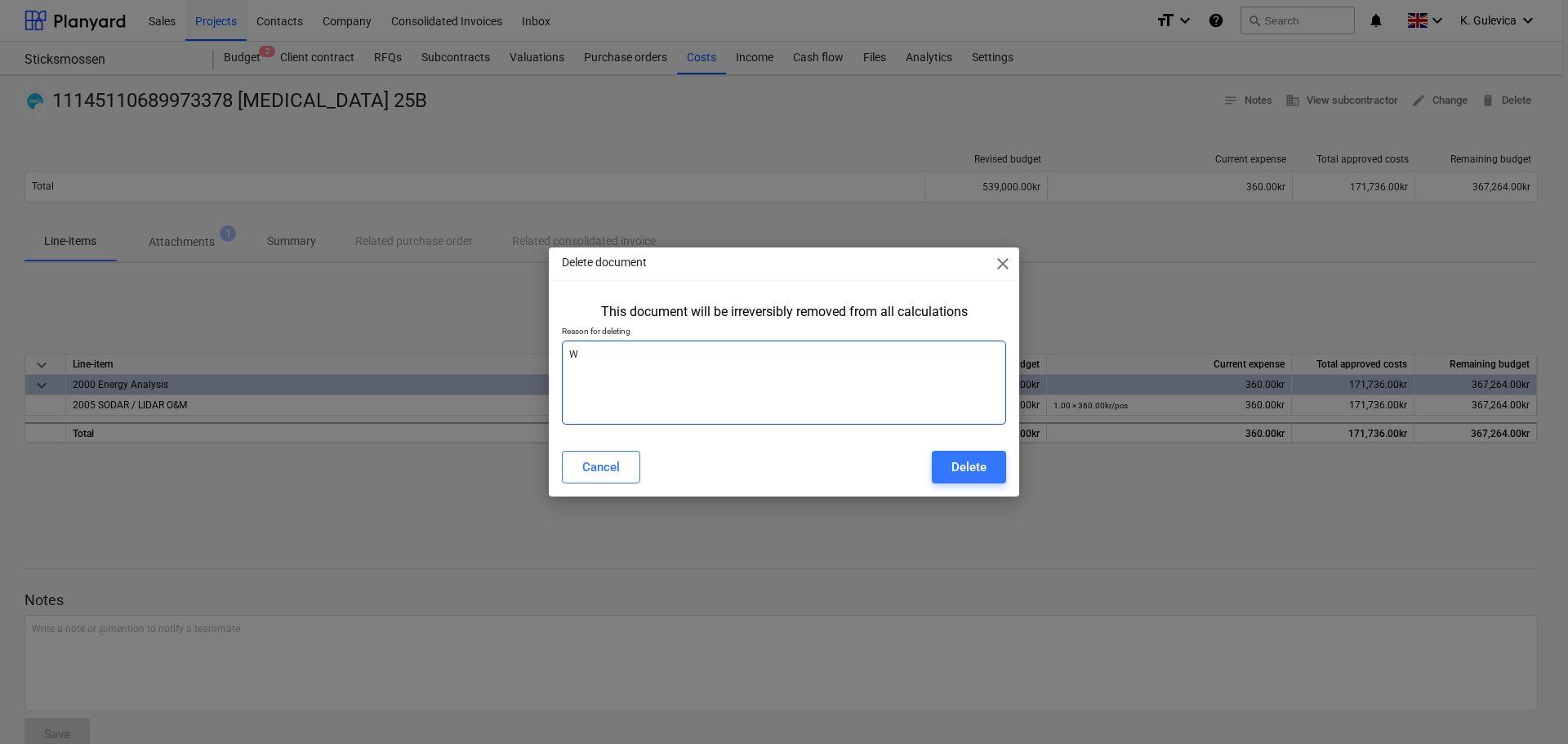
type textarea "x"
type textarea "Wro"
type textarea "x"
type textarea "Wron"
type textarea "x"
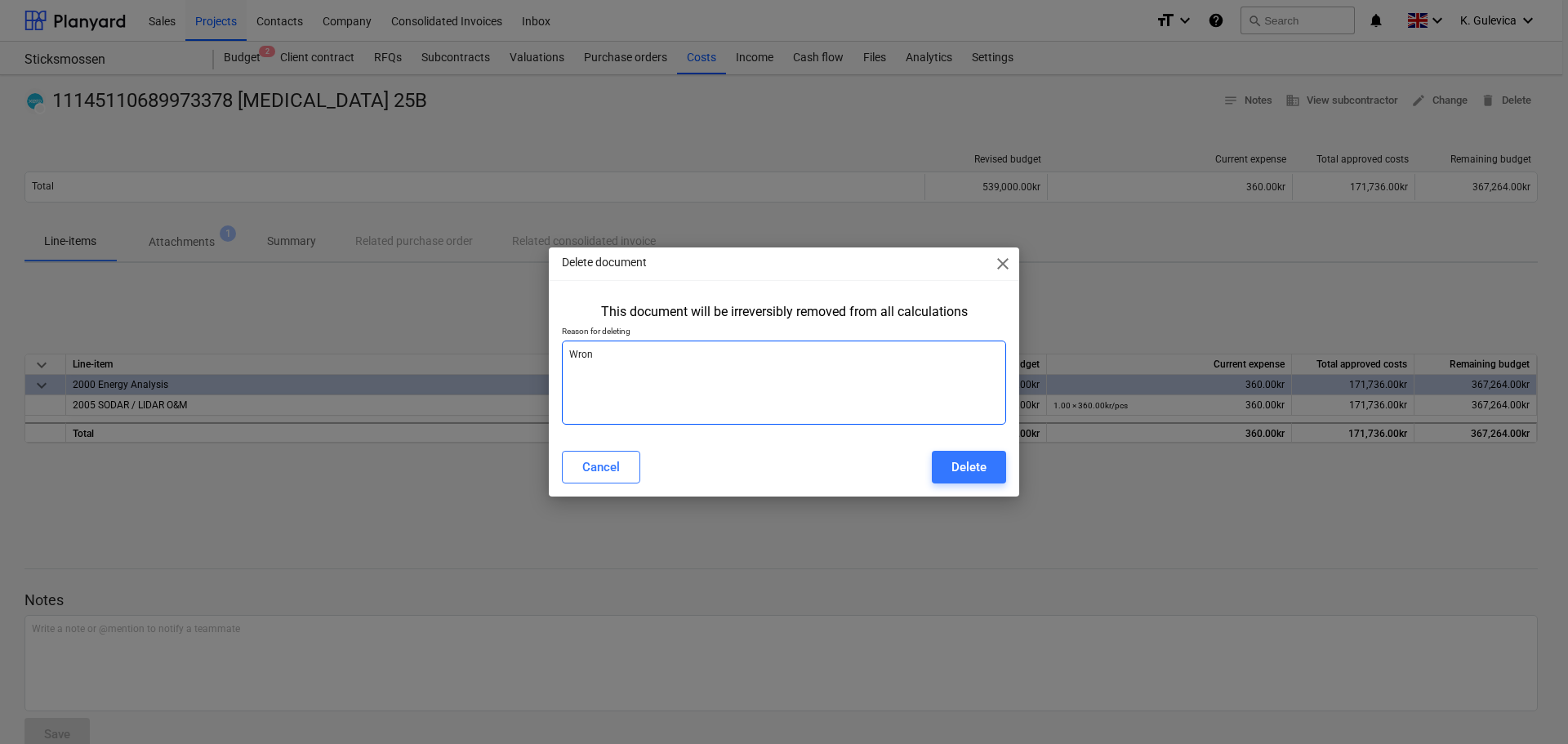
type textarea "Wrong"
type textarea "x"
type textarea "Wrong"
click at [962, 469] on div "Delete" at bounding box center [969, 467] width 35 height 21
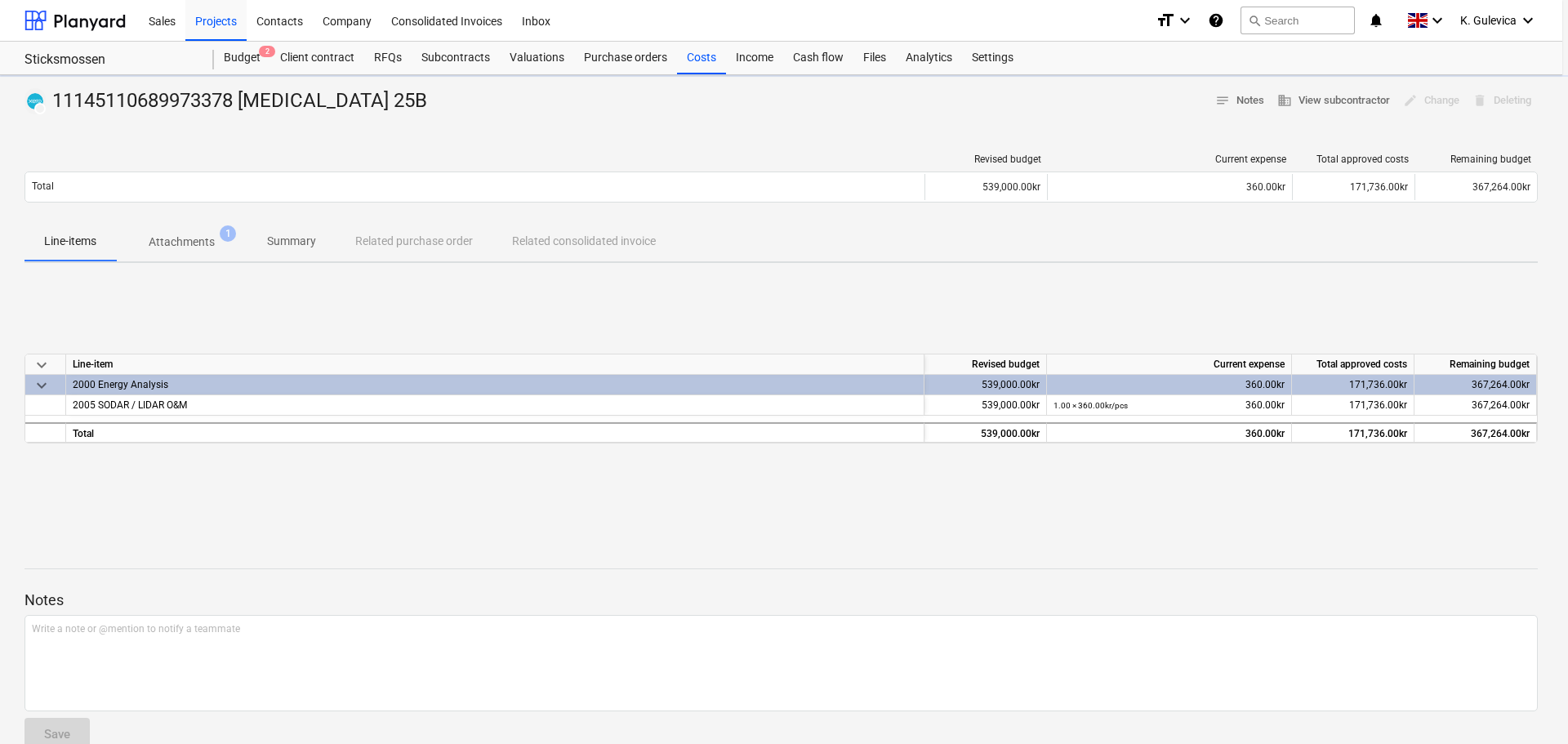
type textarea "x"
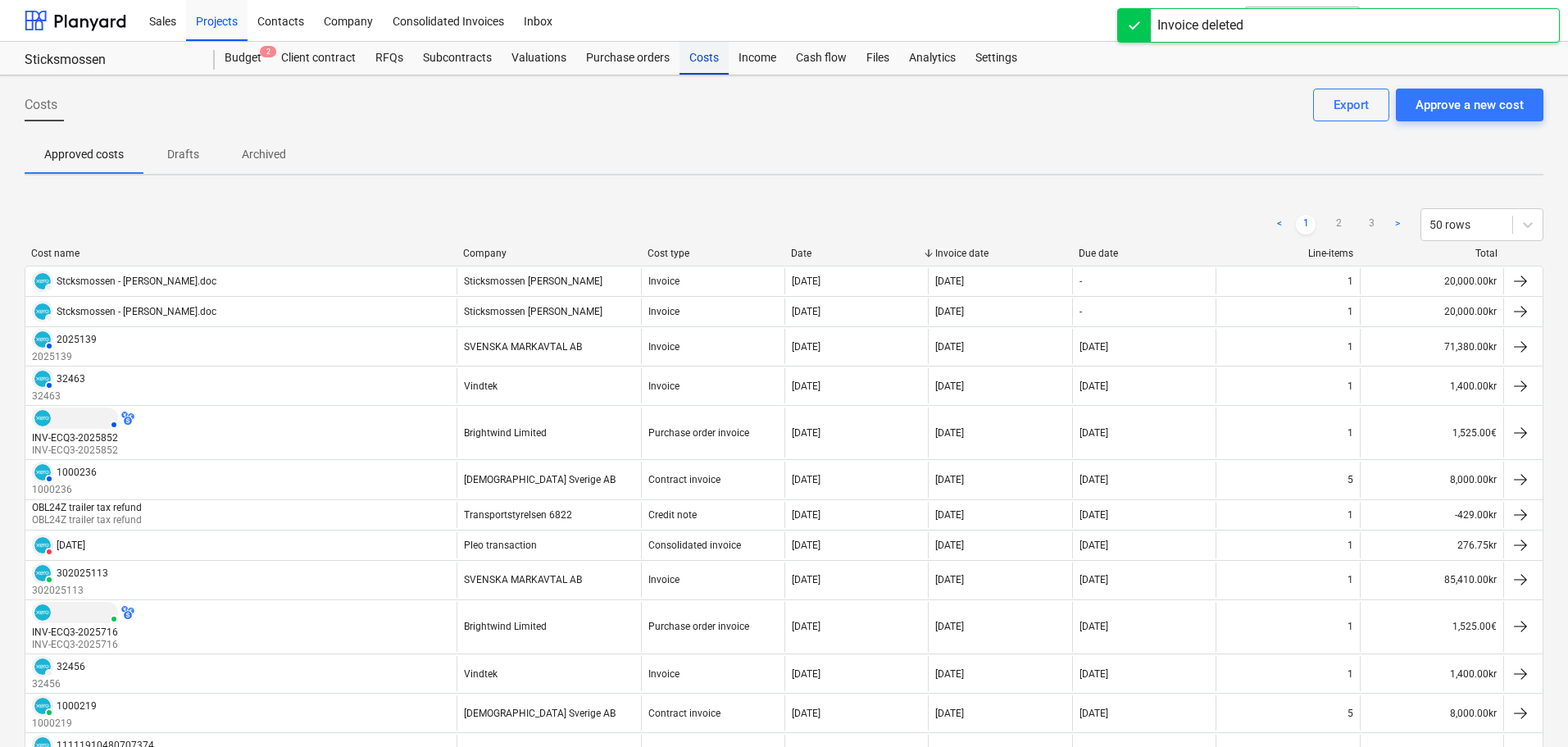
drag, startPoint x: 692, startPoint y: 52, endPoint x: 696, endPoint y: 58, distance: 7.2
click at [692, 52] on div "Costs" at bounding box center [704, 58] width 50 height 33
click at [1450, 103] on div "Approve a new cost" at bounding box center [1470, 105] width 108 height 21
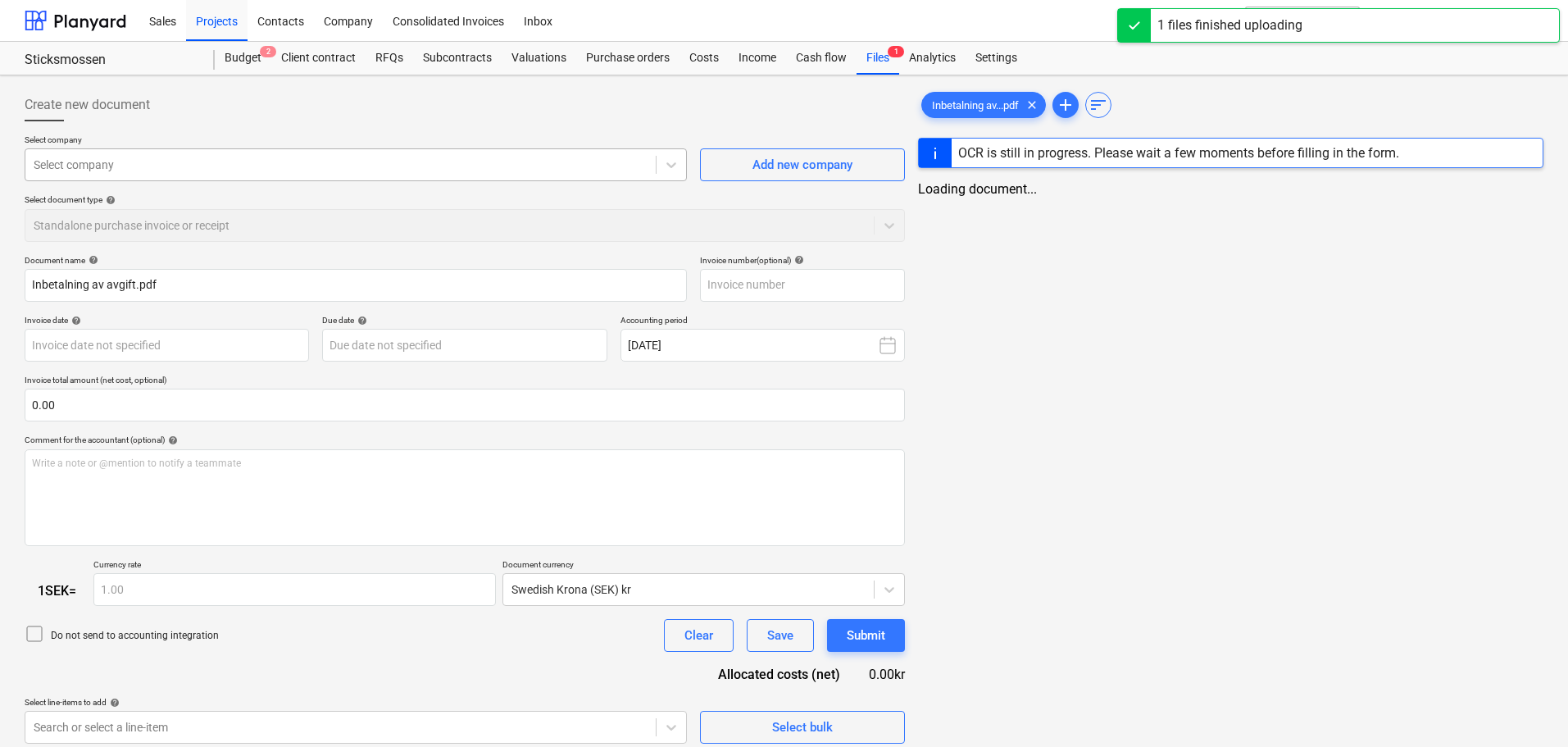
type input "Inbetalning av avgift.pdf"
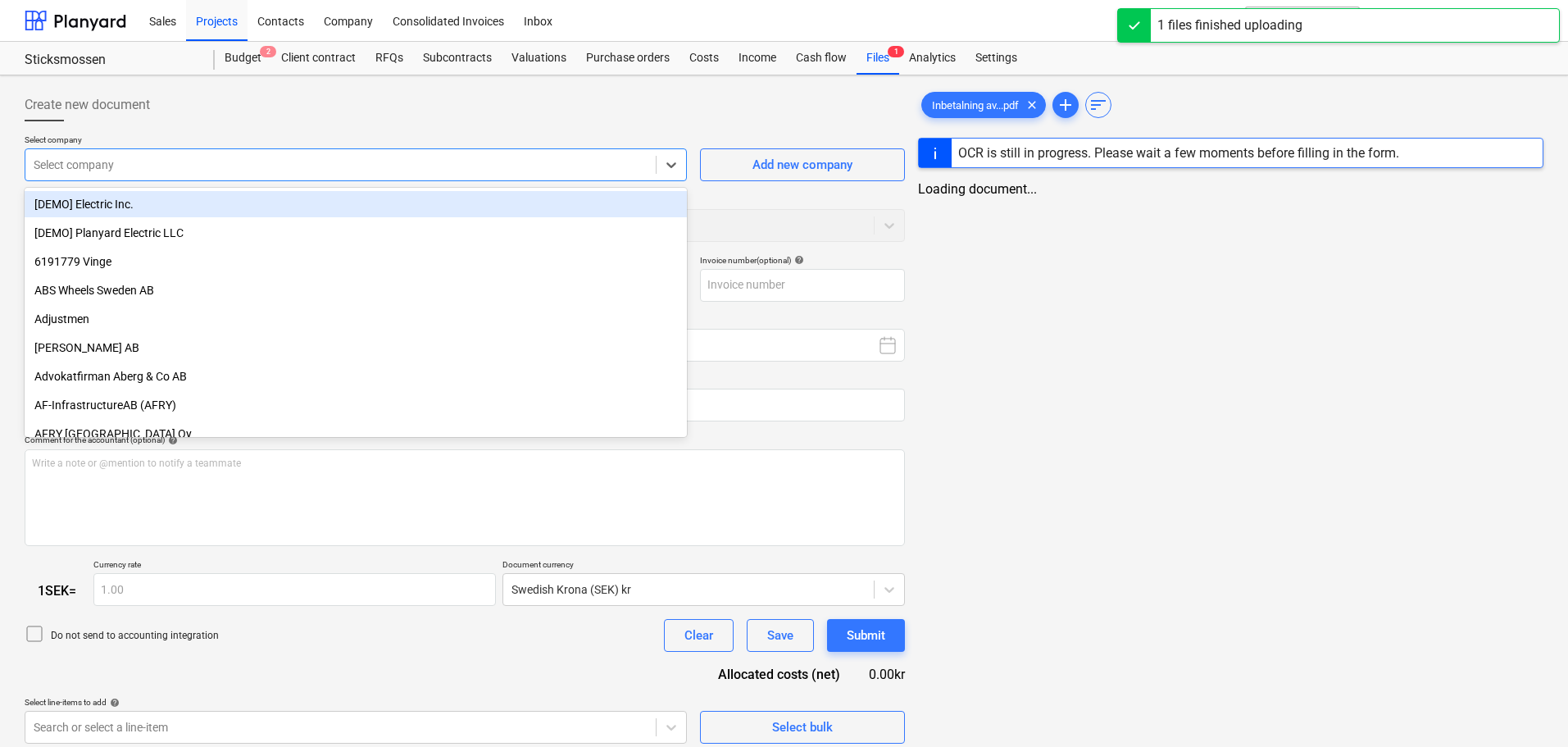
click at [413, 154] on div "Select company" at bounding box center [340, 165] width 630 height 23
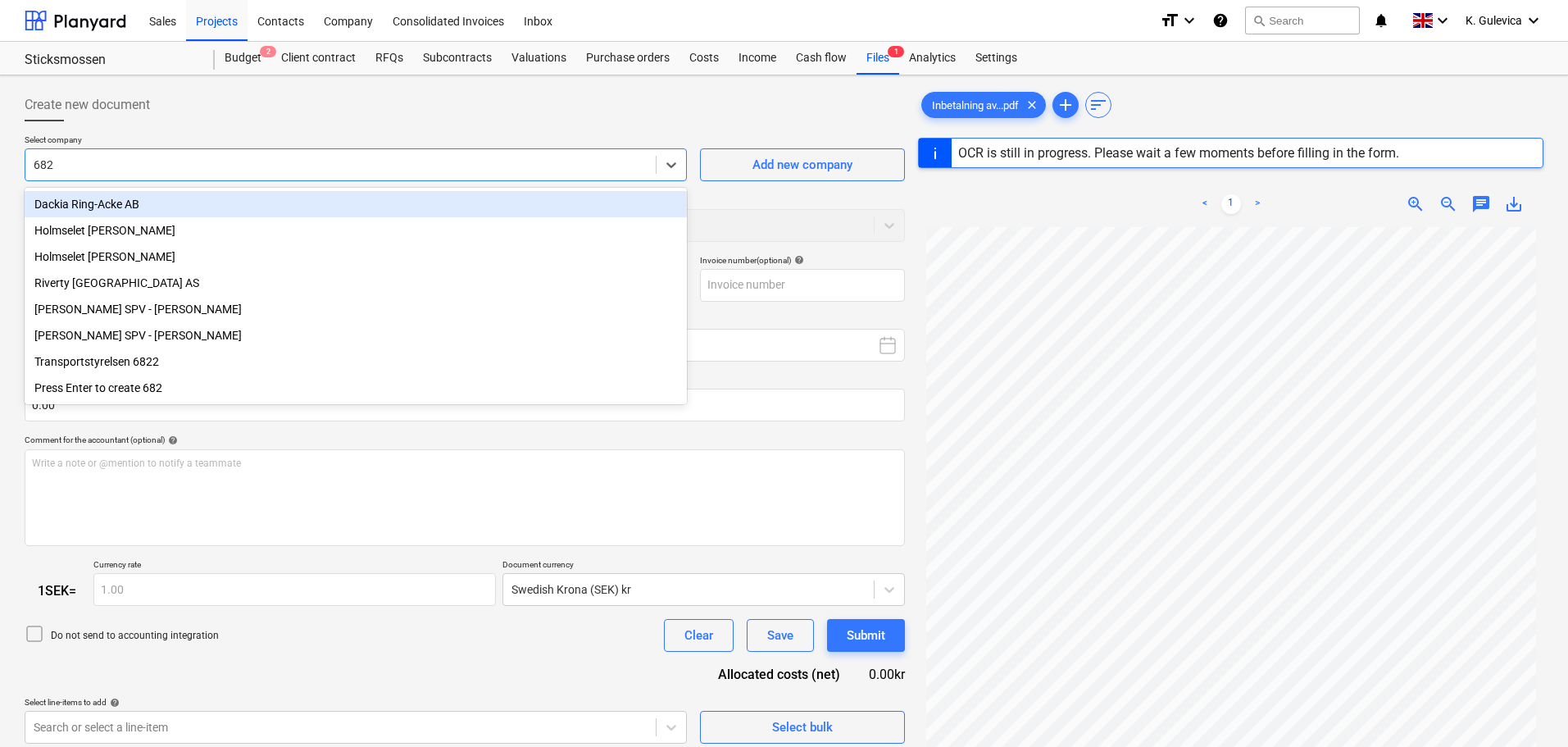
type input "6822"
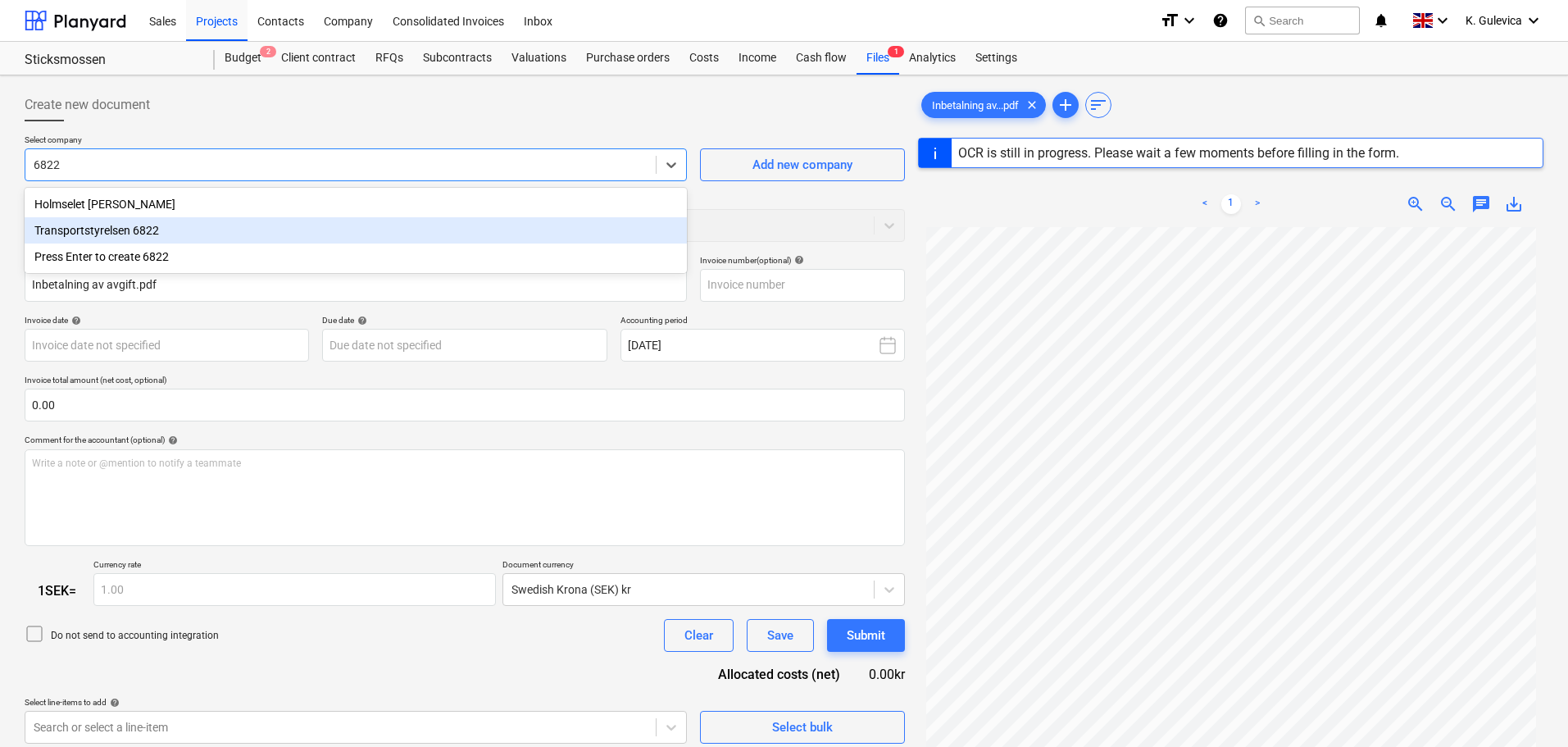
type input "11146910694442171"
type input "04 Oct 2025"
type input "31 Oct 2025"
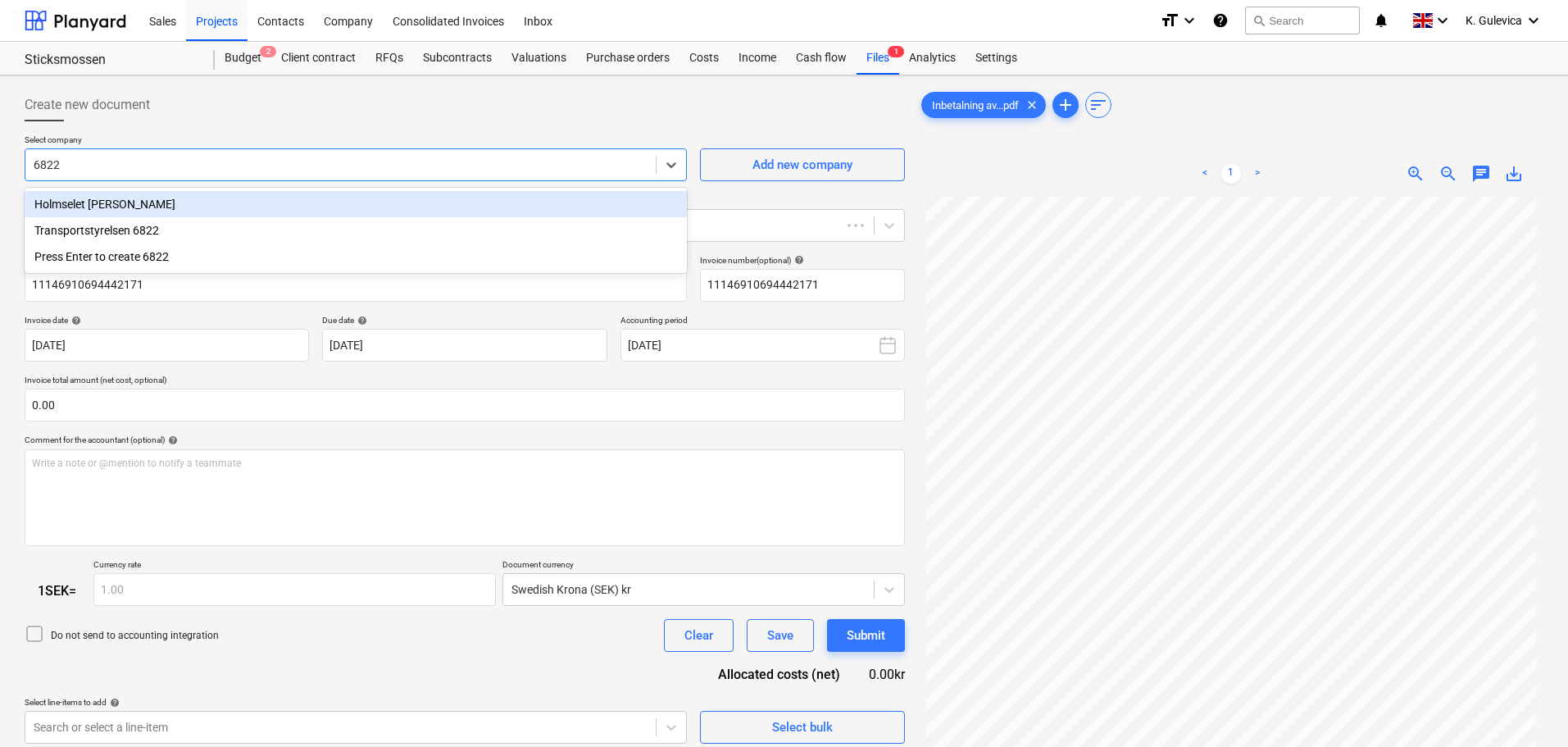
click at [157, 231] on div "Transportstyrelsen 6822" at bounding box center [355, 230] width 662 height 26
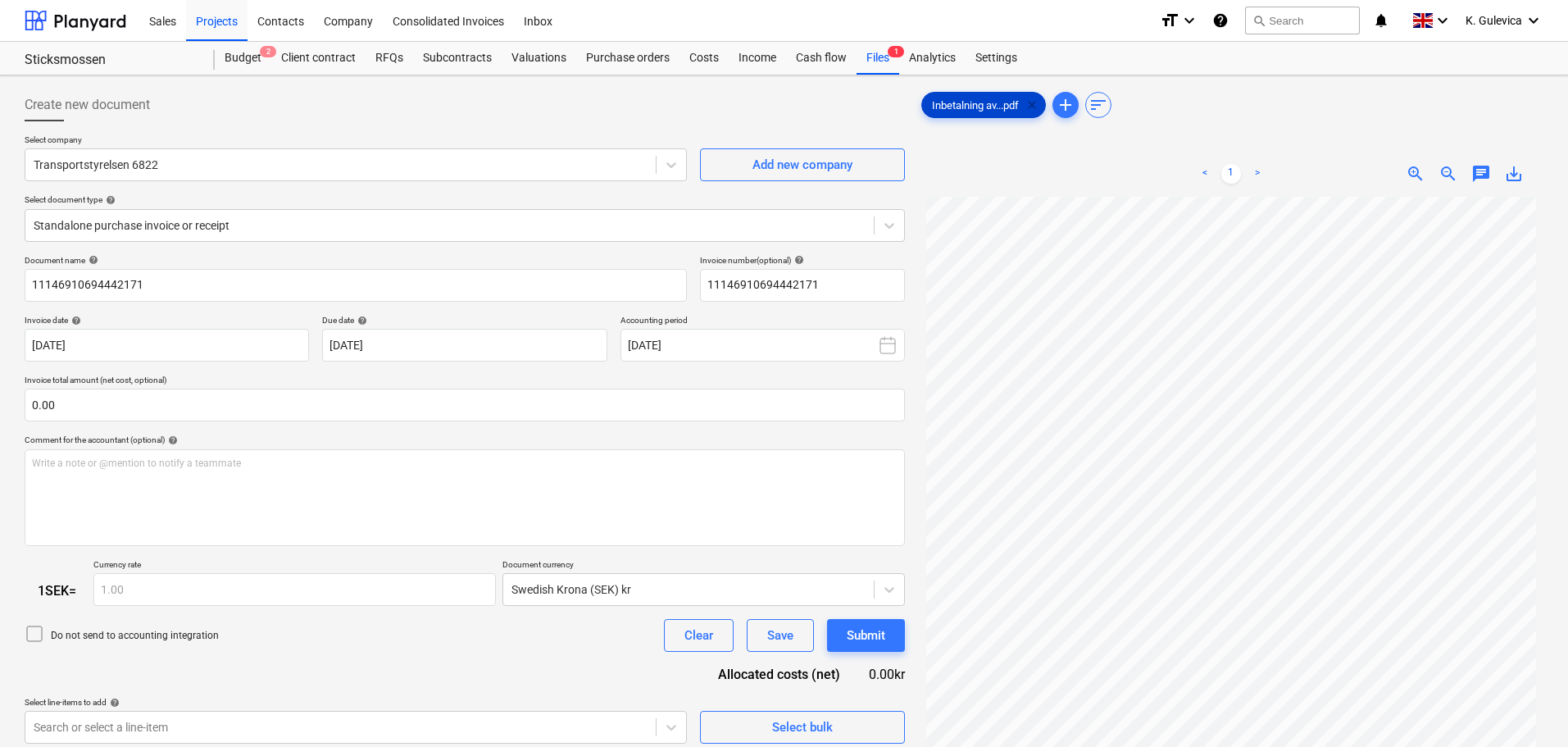
click at [1036, 107] on span "clear" at bounding box center [1032, 105] width 19 height 19
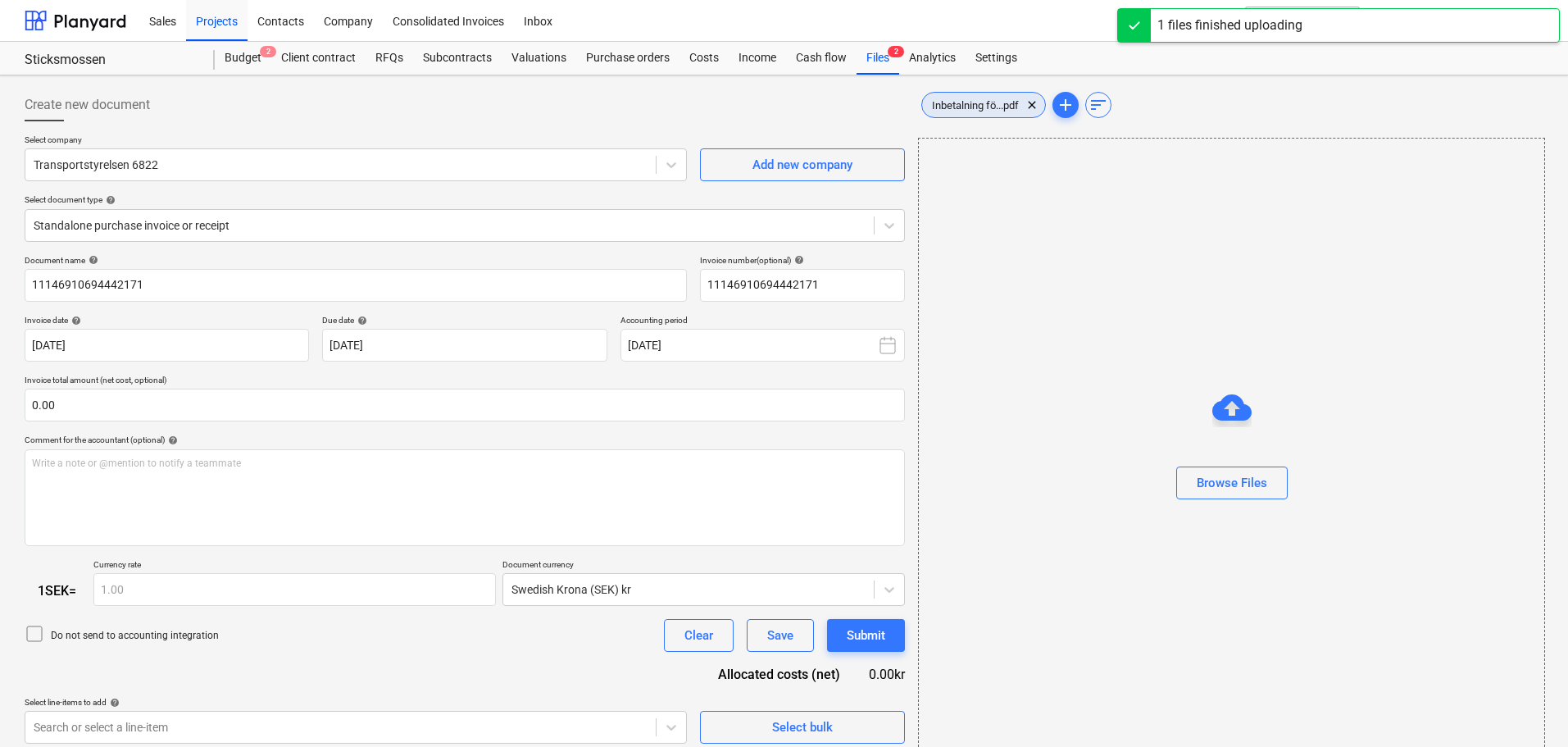
click at [971, 105] on span "Inbetalning fö...pdf" at bounding box center [976, 105] width 107 height 13
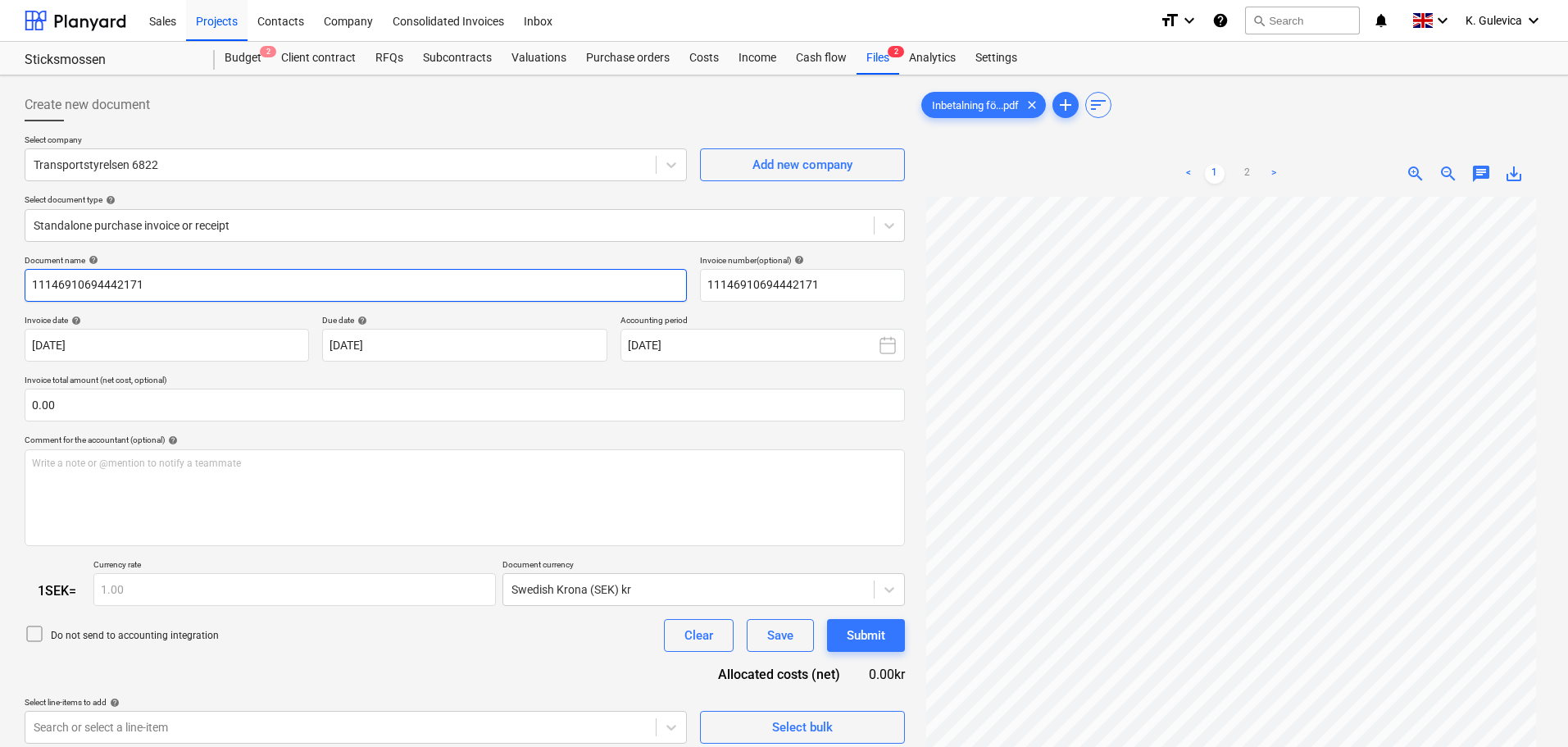
drag, startPoint x: 153, startPoint y: 283, endPoint x: -17, endPoint y: 283, distance: 170.0
click at [0, 283] on html "Sales Projects Contacts Company Consolidated Invoices Inbox format_size keyboar…" at bounding box center [784, 374] width 1568 height 747
paste input "5110689973378"
type input "11145110689973378"
drag, startPoint x: 864, startPoint y: 283, endPoint x: 679, endPoint y: 283, distance: 185.0
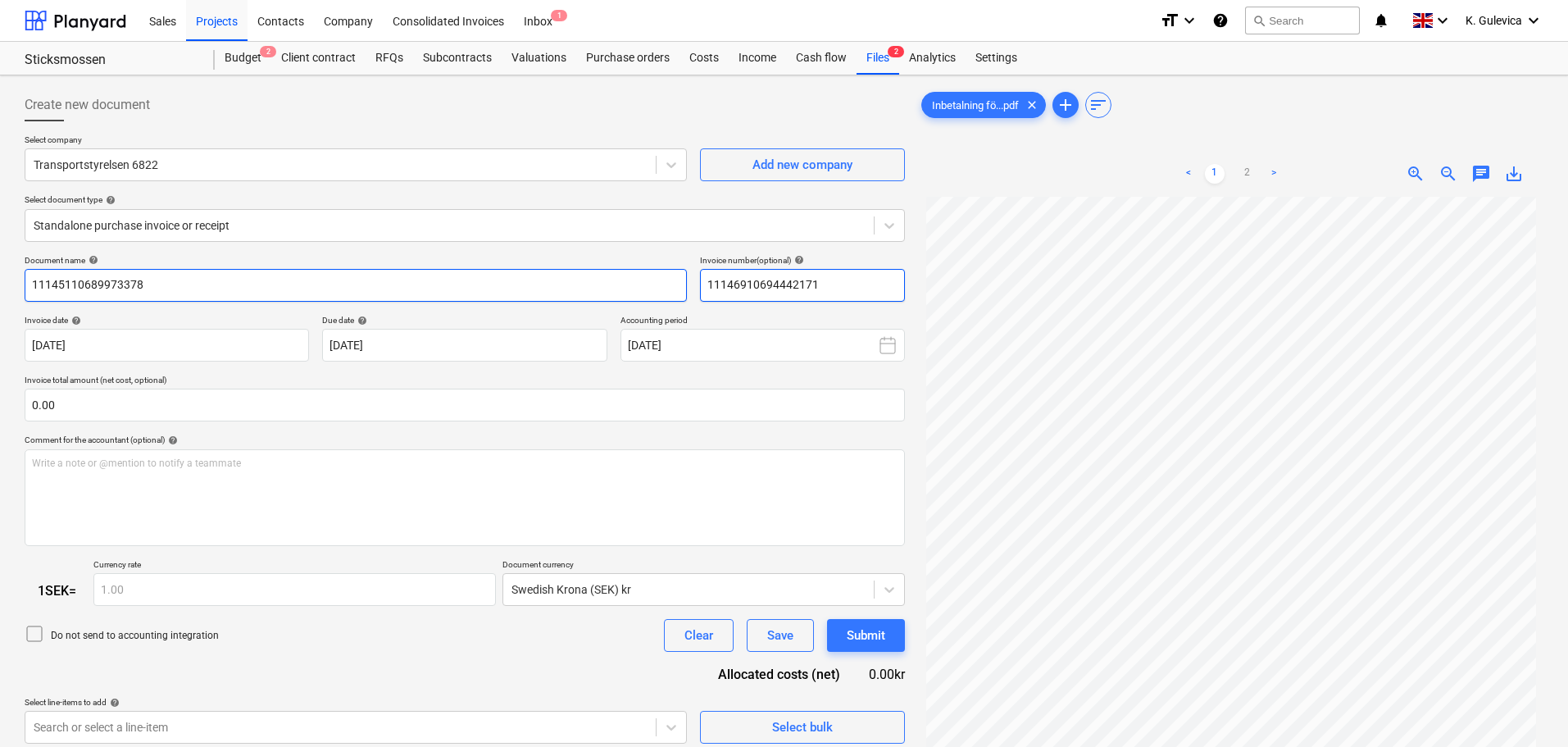
click at [674, 283] on div "Document name help 11145110689973378 Invoice number (optional) help 11146910694…" at bounding box center [464, 278] width 880 height 47
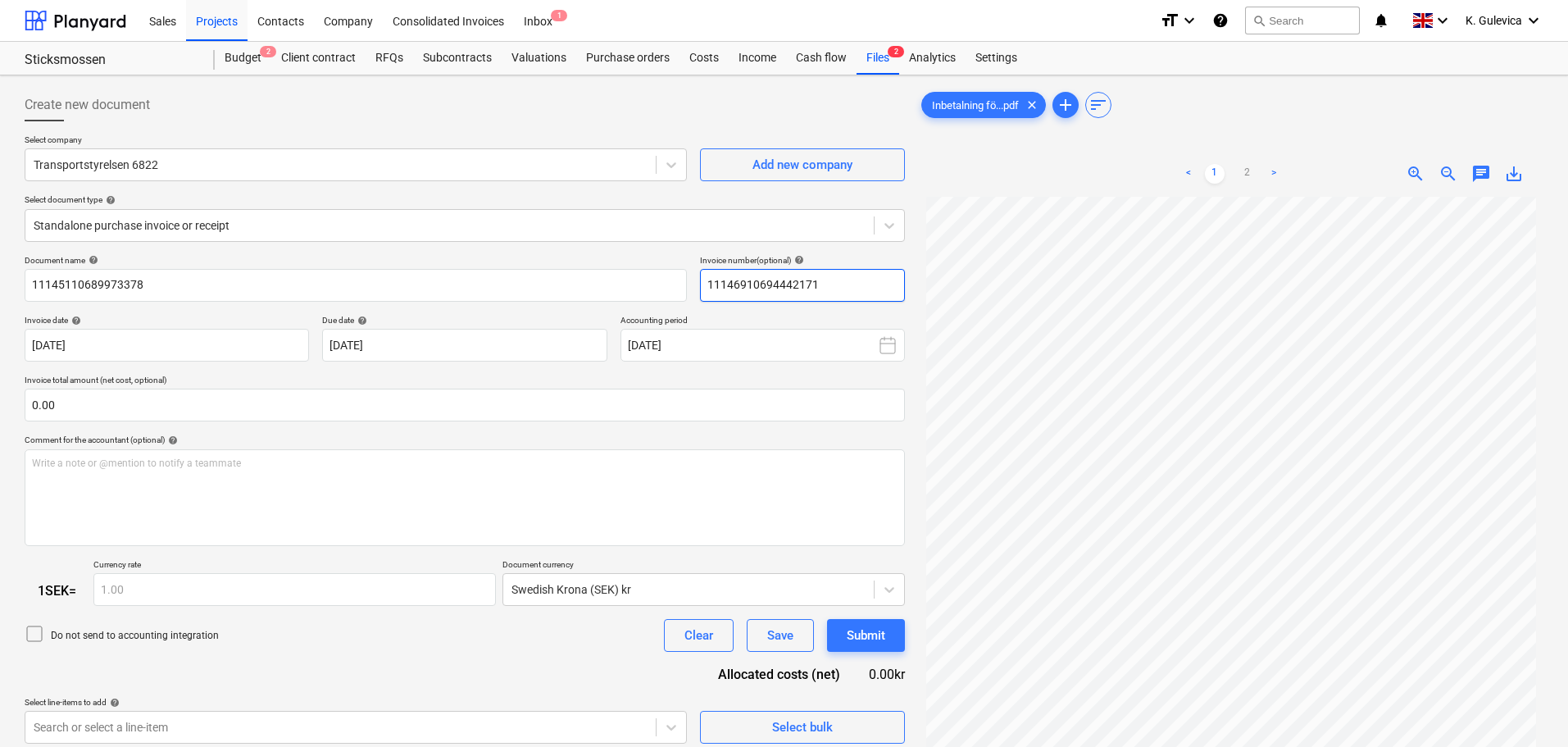
paste input "5110689973378"
click at [855, 286] on input "11145110689973378" at bounding box center [802, 285] width 205 height 33
paste input "PCE 25B"
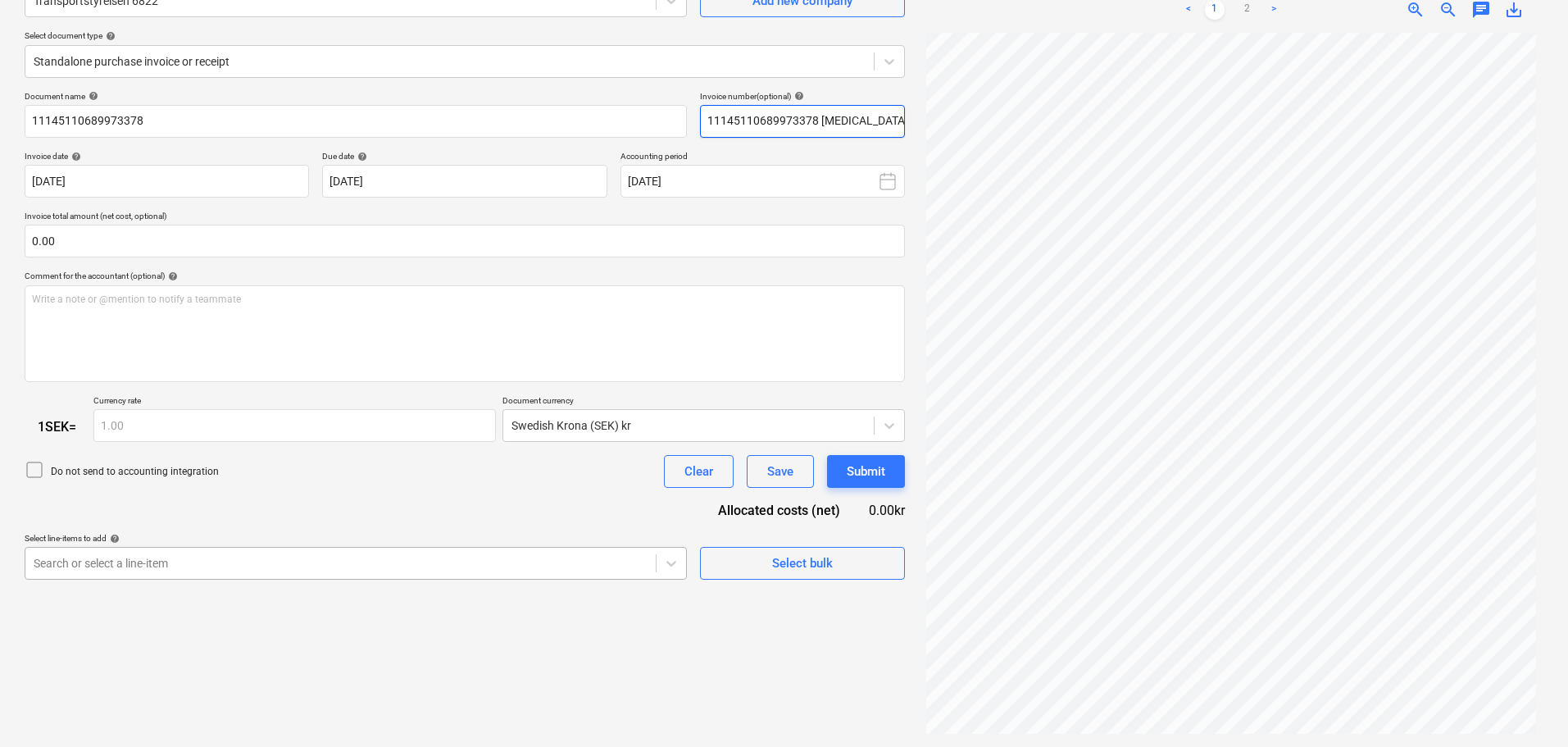
type input "11145110689973378 PCE 25B"
click at [512, 557] on body "Sales Projects Contacts Company Consolidated Invoices Inbox 1 format_size keybo…" at bounding box center [784, 209] width 1568 height 747
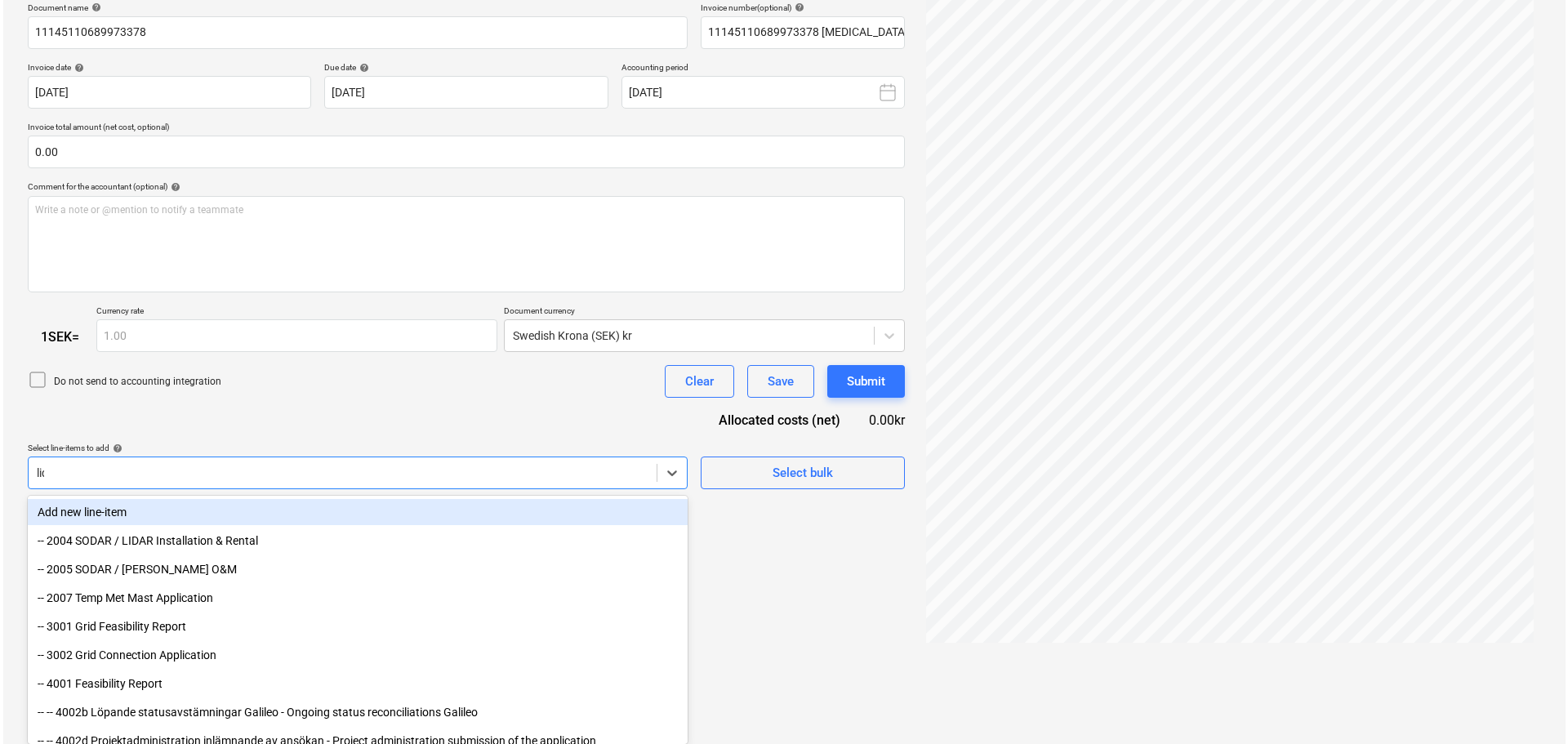
scroll to position [164, 0]
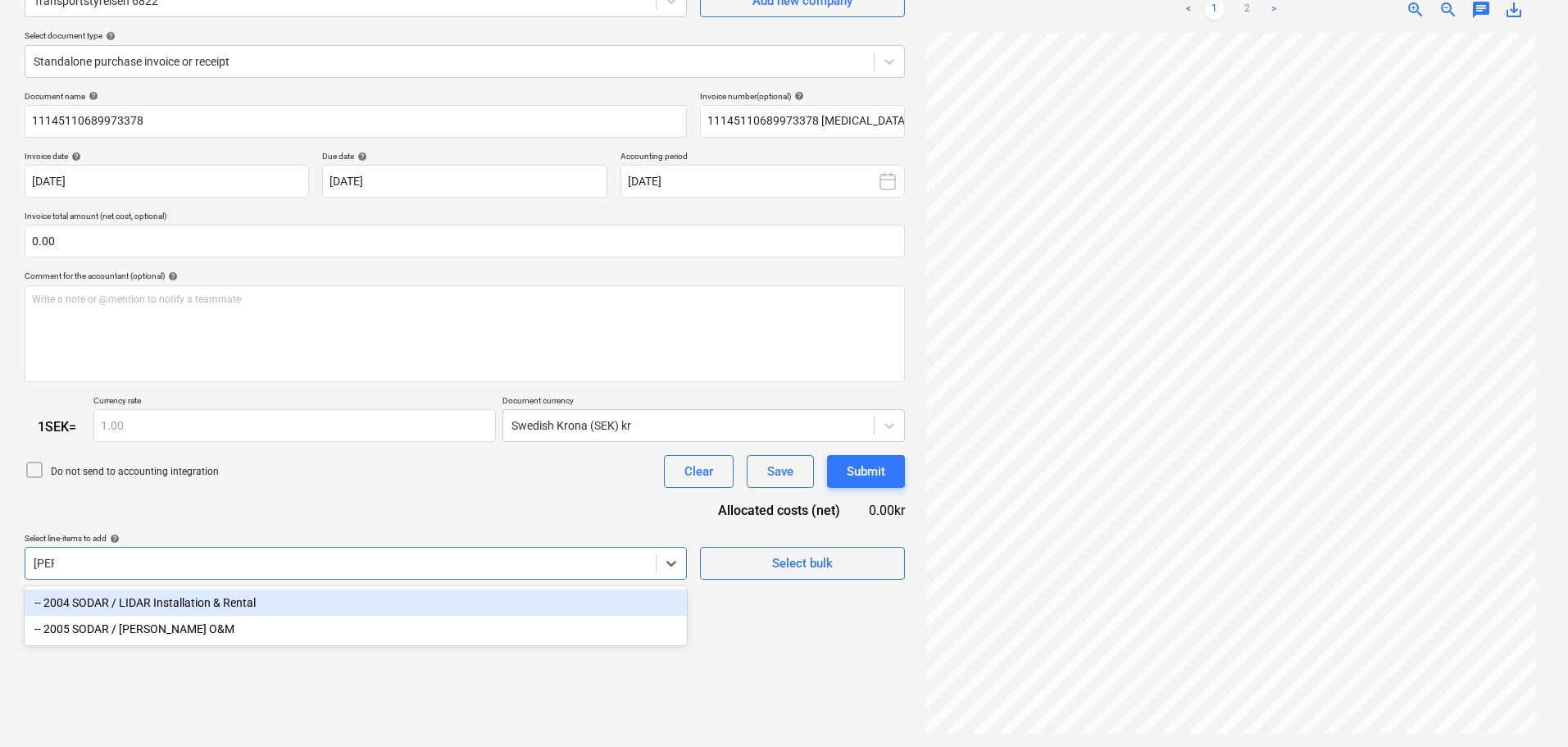
type input "lidar"
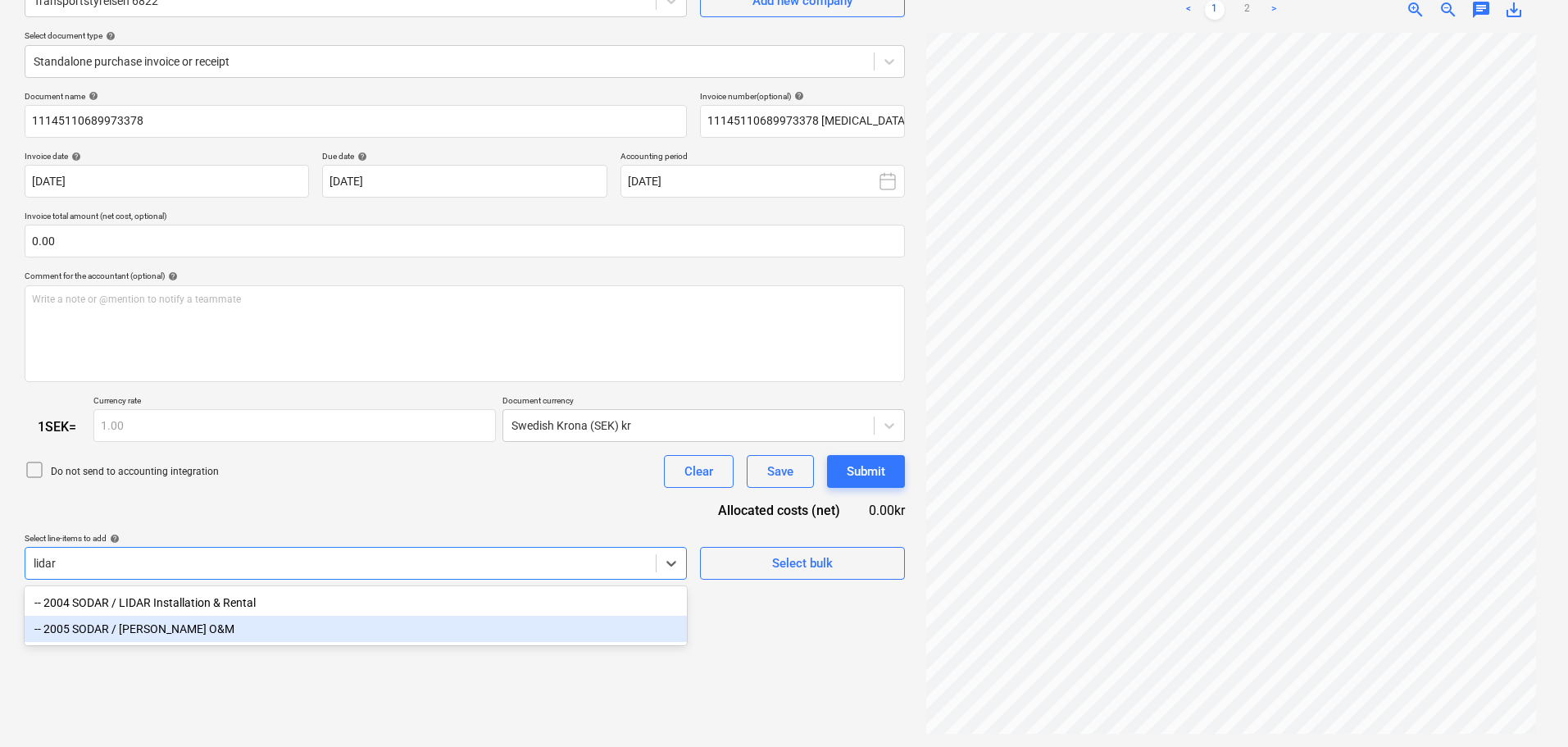
click at [188, 634] on div "-- 2005 SODAR / LIDAR O&M" at bounding box center [355, 628] width 662 height 26
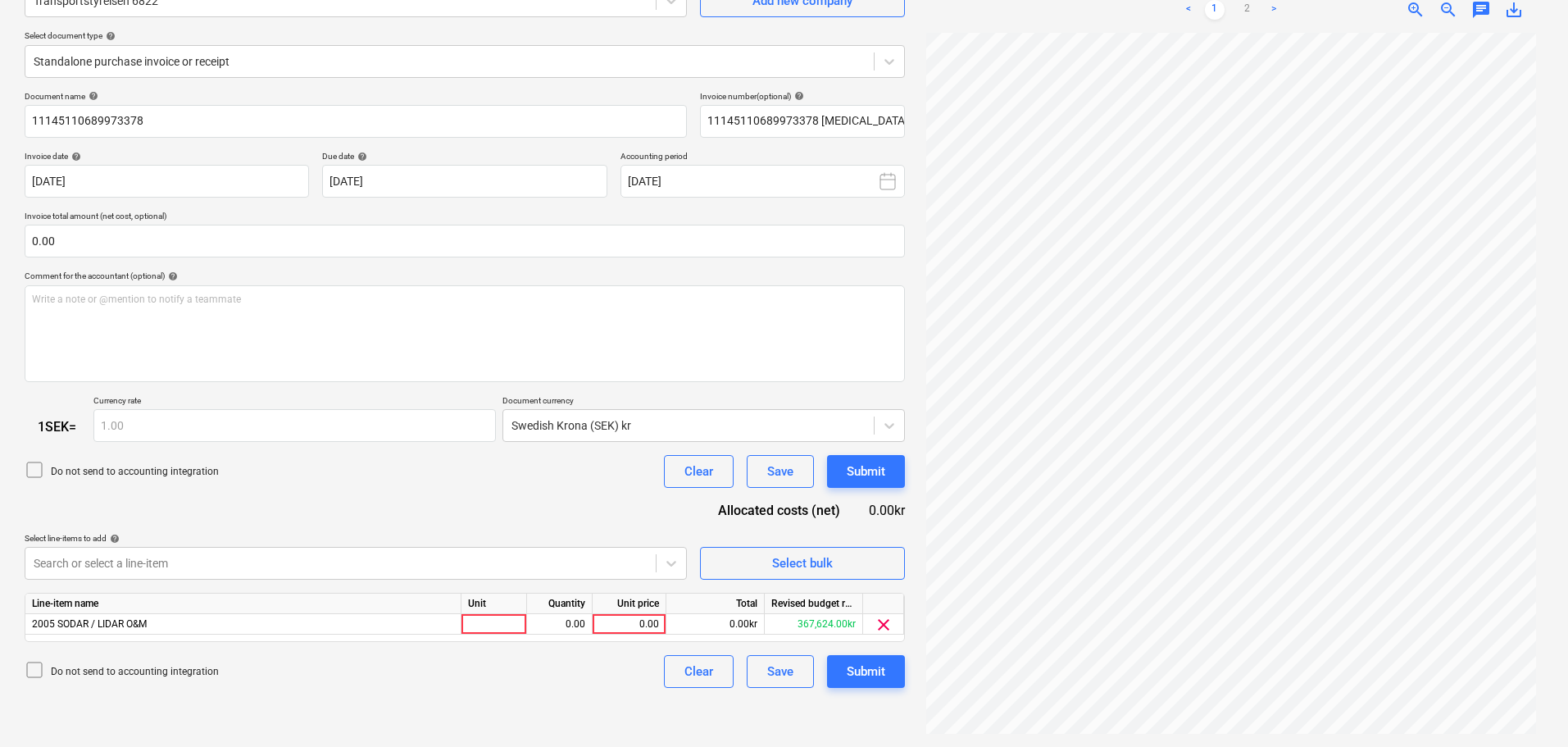
click at [297, 505] on div "Document name help 11145110689973378 Invoice number (optional) help 11145110689…" at bounding box center [464, 390] width 880 height 597
click at [625, 617] on div "0.00" at bounding box center [629, 623] width 60 height 20
type input "429"
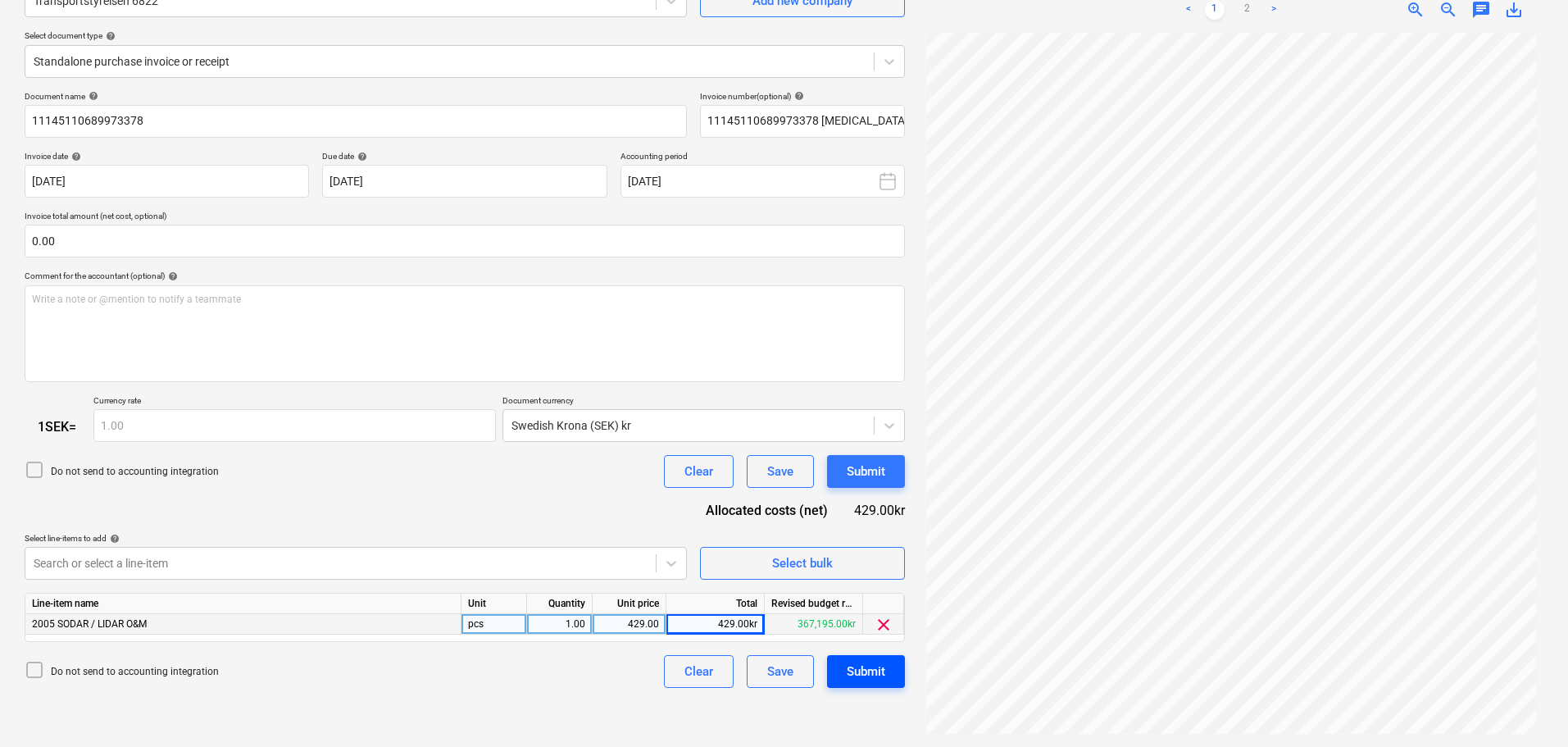
click at [877, 679] on div "Submit" at bounding box center [867, 671] width 39 height 21
